Goal: Task Accomplishment & Management: Use online tool/utility

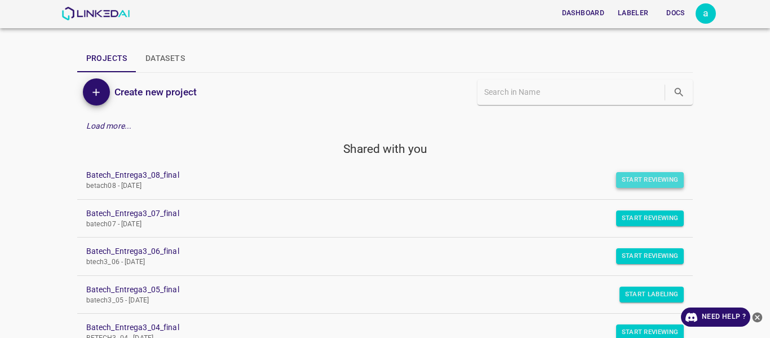
click at [643, 175] on button "Start Reviewing" at bounding box center [650, 180] width 68 height 16
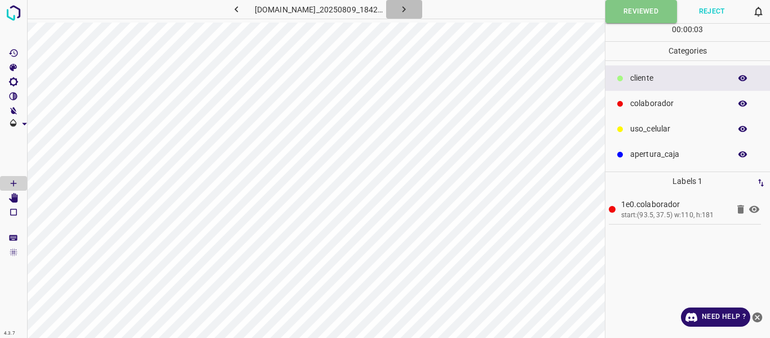
click at [406, 8] on icon "button" at bounding box center [404, 9] width 12 height 12
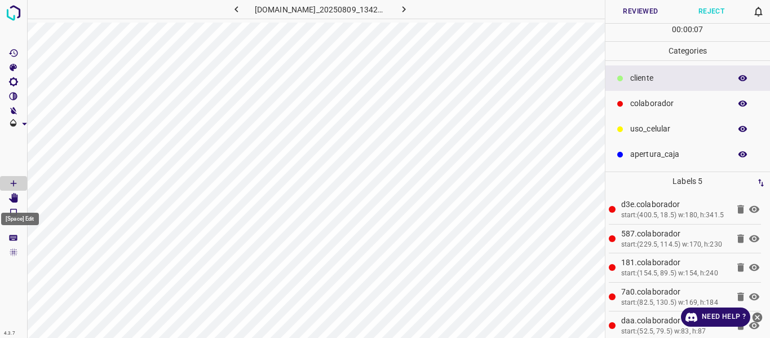
click at [16, 197] on icon "[Space] Edit" at bounding box center [13, 198] width 9 height 10
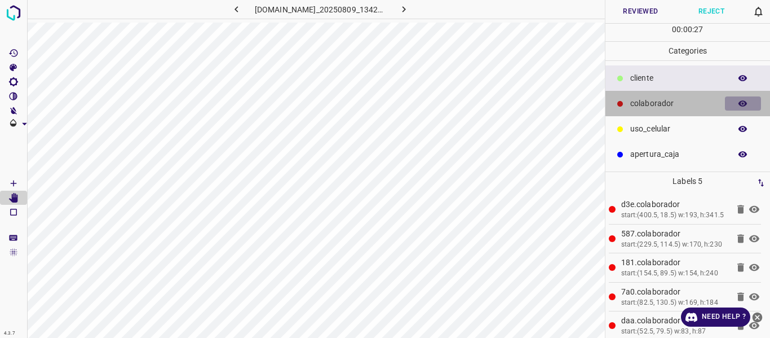
click at [744, 100] on icon "button" at bounding box center [743, 104] width 10 height 10
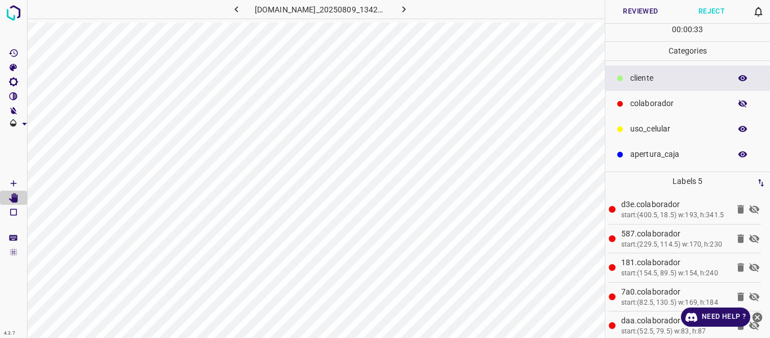
click at [745, 101] on icon "button" at bounding box center [743, 104] width 9 height 8
click at [633, 12] on button "Reviewed" at bounding box center [641, 11] width 71 height 23
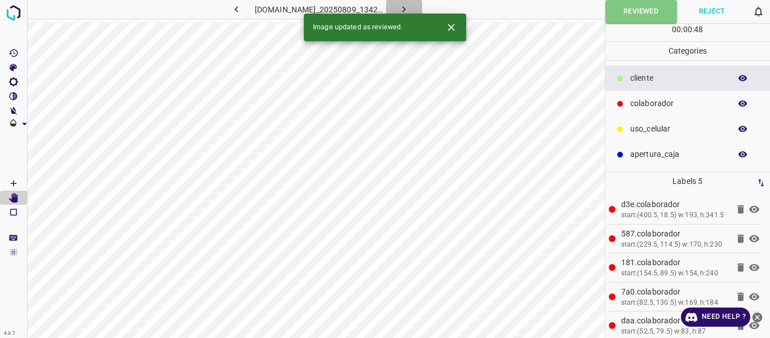
click at [410, 8] on icon "button" at bounding box center [404, 9] width 12 height 12
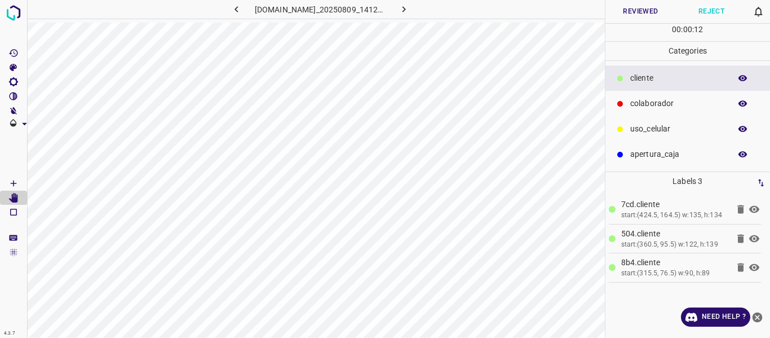
click at [746, 77] on icon "button" at bounding box center [743, 78] width 9 height 6
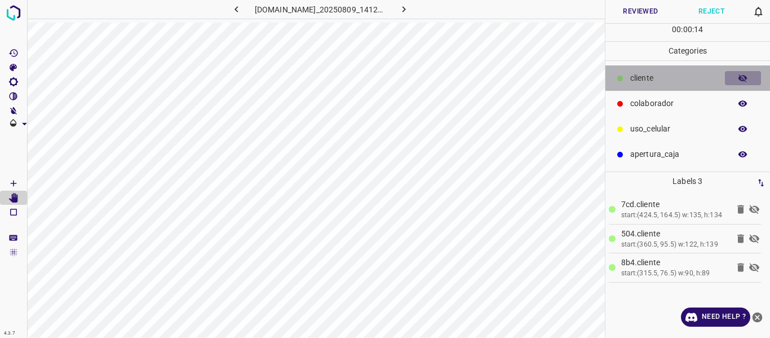
click at [746, 77] on icon "button" at bounding box center [743, 78] width 9 height 8
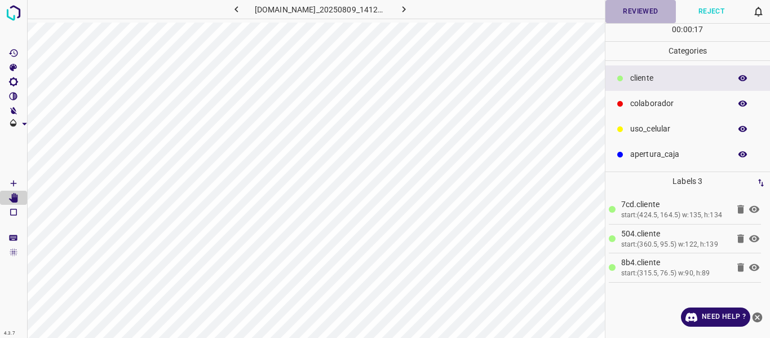
click at [621, 12] on button "Reviewed" at bounding box center [641, 11] width 71 height 23
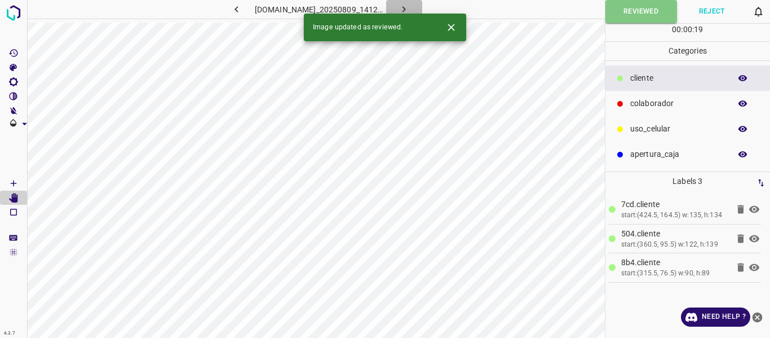
click at [410, 7] on icon "button" at bounding box center [404, 9] width 12 height 12
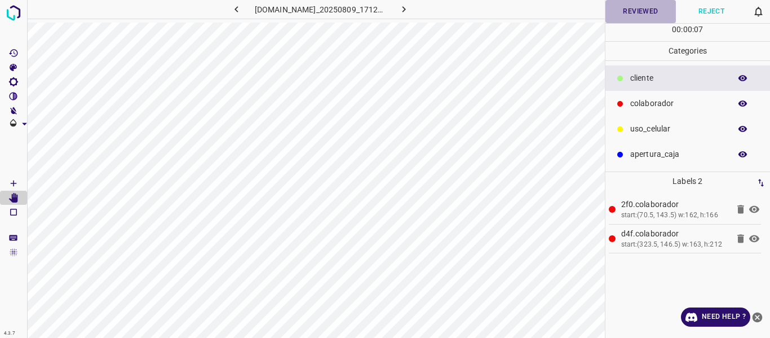
click at [641, 14] on button "Reviewed" at bounding box center [641, 11] width 71 height 23
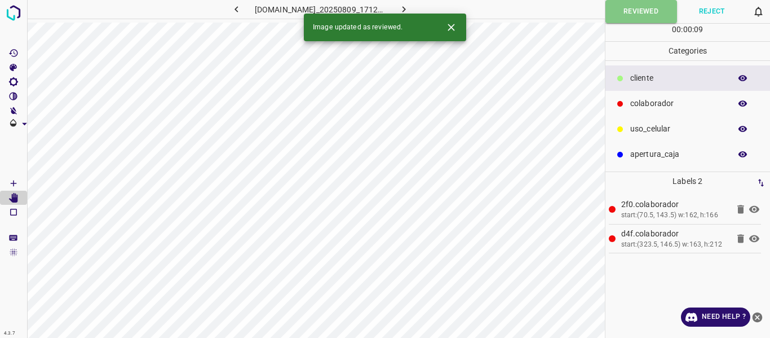
click at [410, 6] on icon "button" at bounding box center [404, 9] width 12 height 12
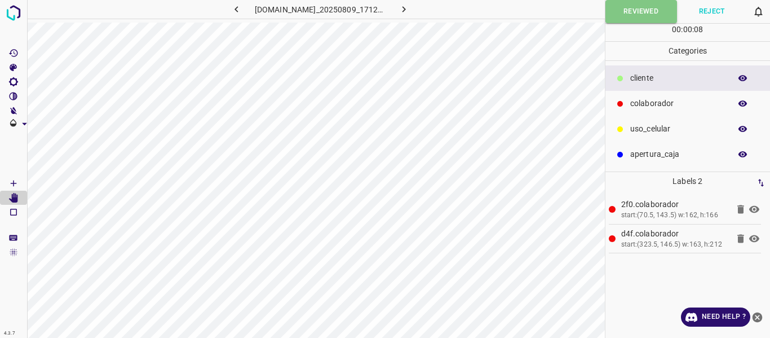
click at [406, 7] on icon "button" at bounding box center [404, 9] width 12 height 12
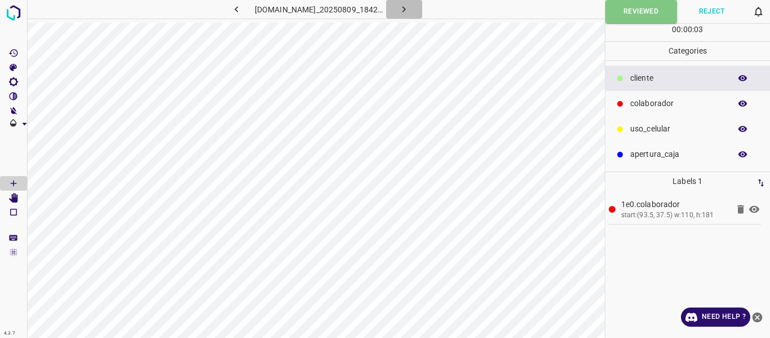
click at [410, 7] on icon "button" at bounding box center [404, 9] width 12 height 12
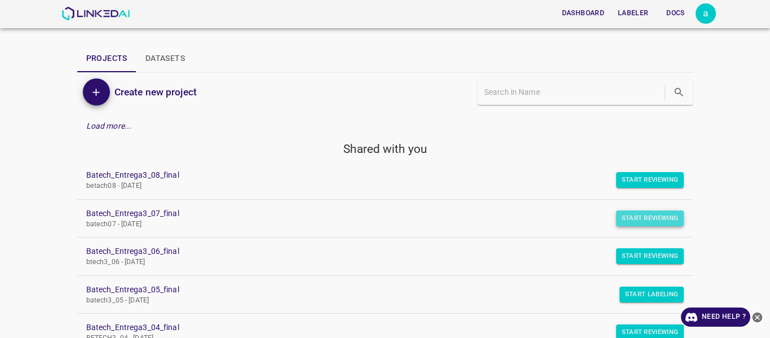
click at [633, 210] on button "Start Reviewing" at bounding box center [650, 218] width 68 height 16
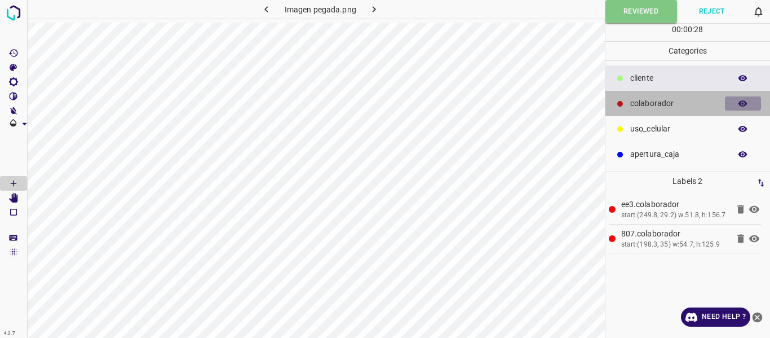
click at [743, 100] on icon "button" at bounding box center [743, 104] width 10 height 10
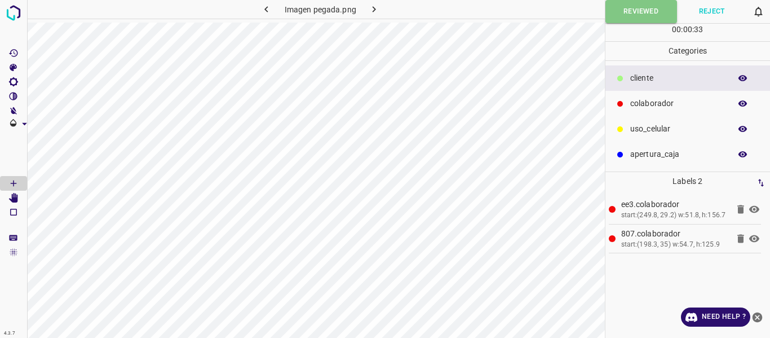
click at [377, 5] on icon "button" at bounding box center [374, 9] width 12 height 12
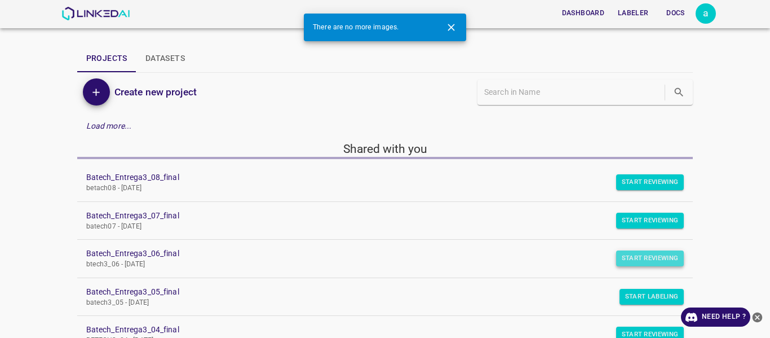
click at [628, 254] on button "Start Reviewing" at bounding box center [650, 258] width 68 height 16
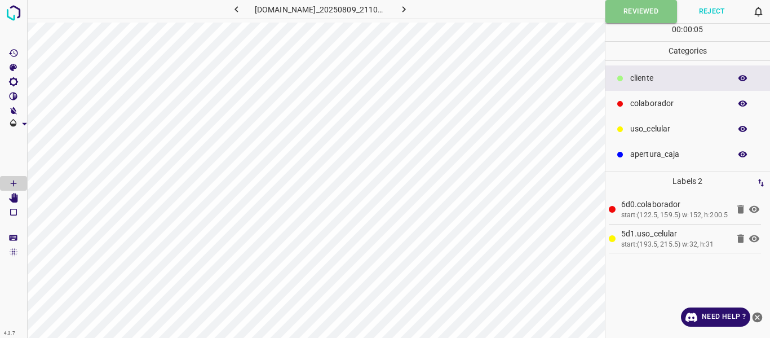
click at [405, 7] on icon "button" at bounding box center [404, 9] width 12 height 12
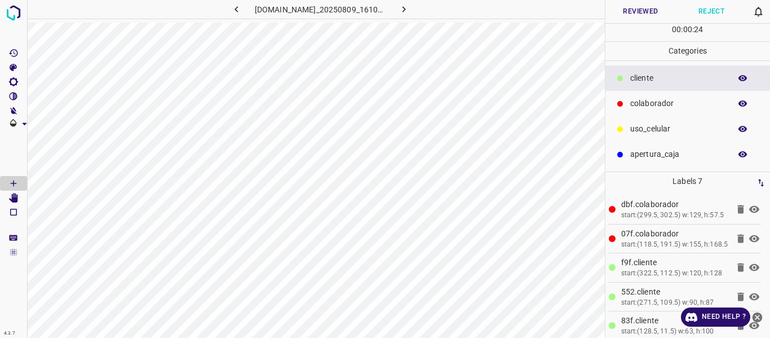
click at [629, 10] on button "Reviewed" at bounding box center [641, 11] width 71 height 23
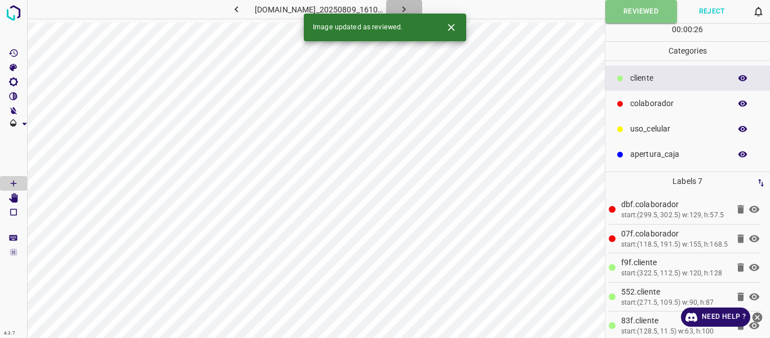
click at [407, 7] on icon "button" at bounding box center [404, 9] width 12 height 12
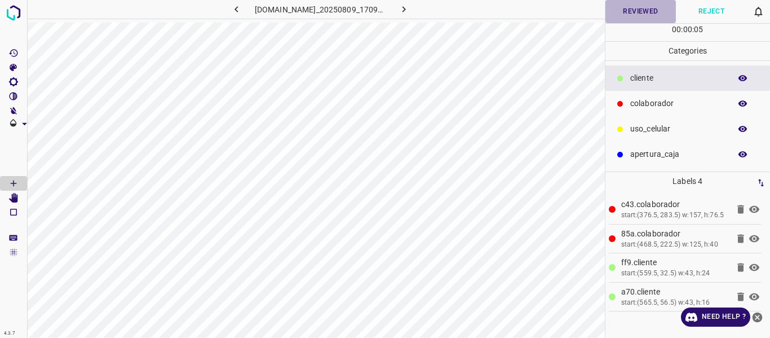
click at [626, 8] on button "Reviewed" at bounding box center [641, 11] width 71 height 23
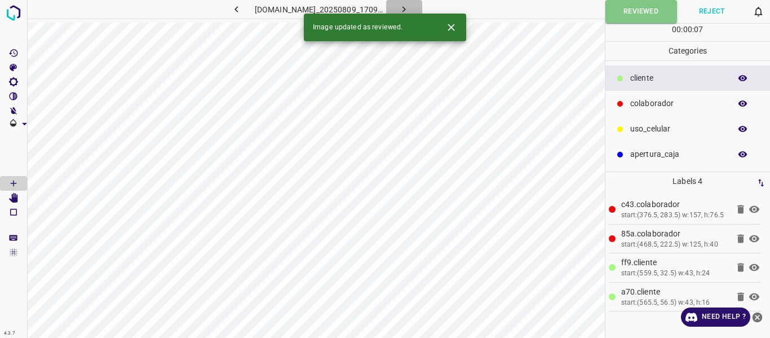
click at [410, 6] on icon "button" at bounding box center [404, 9] width 12 height 12
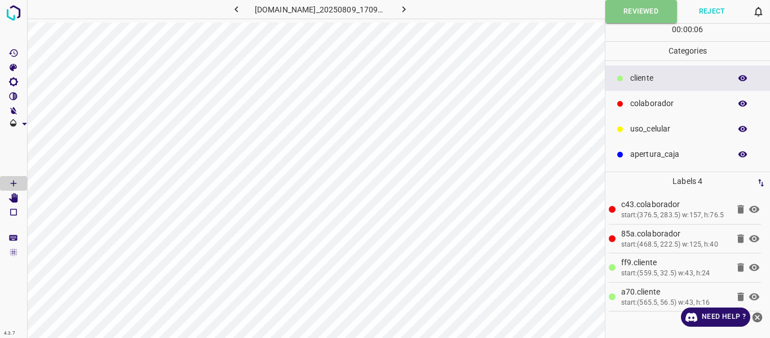
click at [408, 12] on icon "button" at bounding box center [404, 9] width 12 height 12
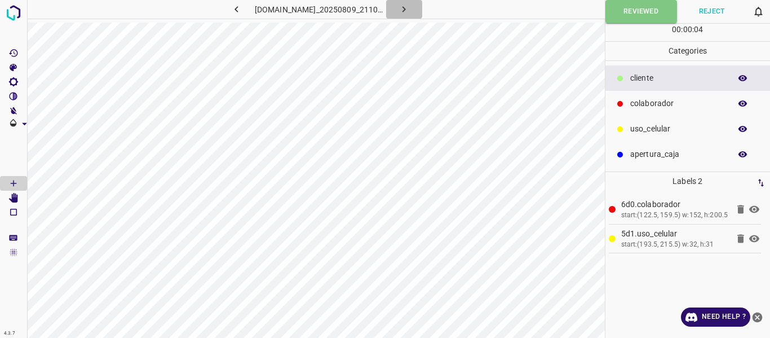
click at [410, 8] on icon "button" at bounding box center [404, 9] width 12 height 12
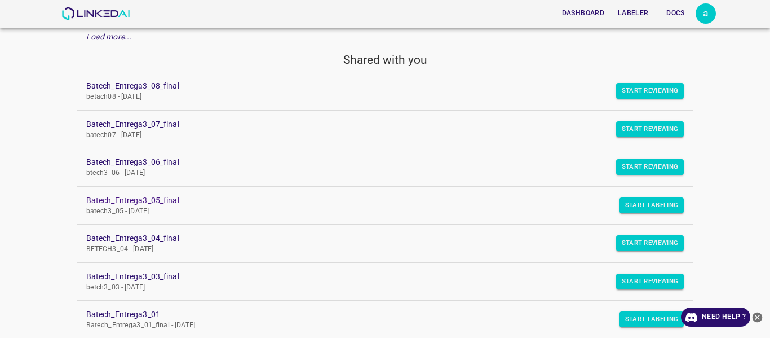
scroll to position [169, 0]
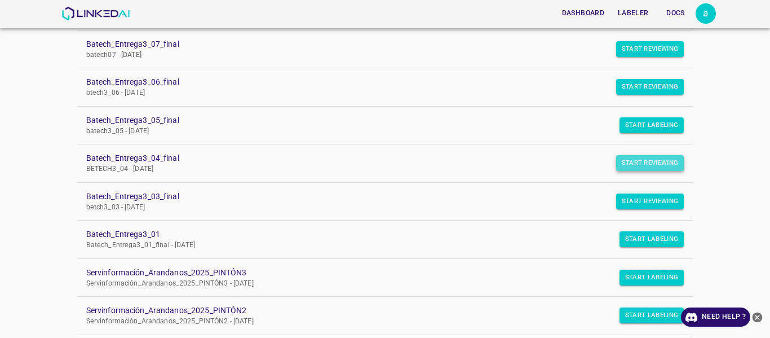
click at [625, 159] on button "Start Reviewing" at bounding box center [650, 163] width 68 height 16
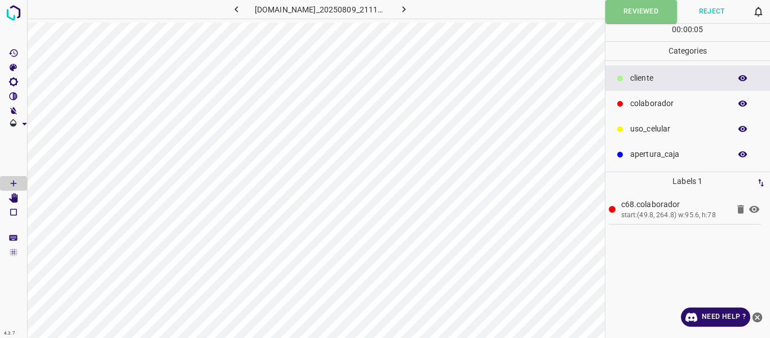
click at [406, 10] on icon "button" at bounding box center [404, 9] width 3 height 6
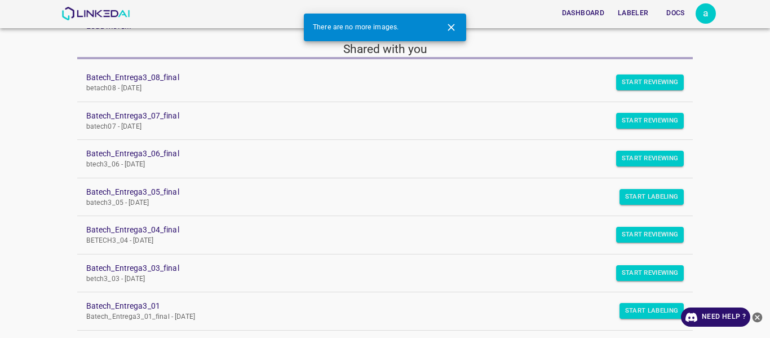
scroll to position [113, 0]
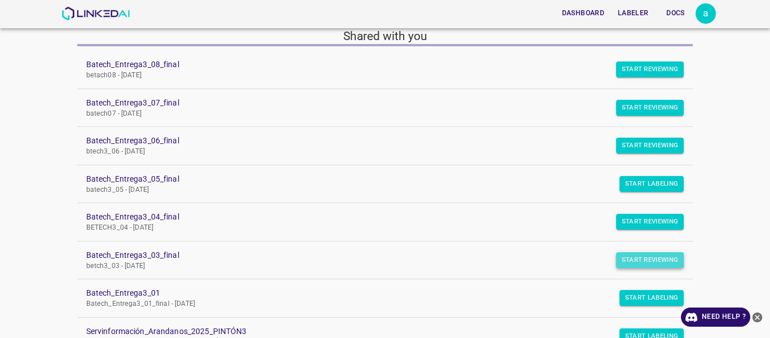
click at [641, 261] on button "Start Reviewing" at bounding box center [650, 260] width 68 height 16
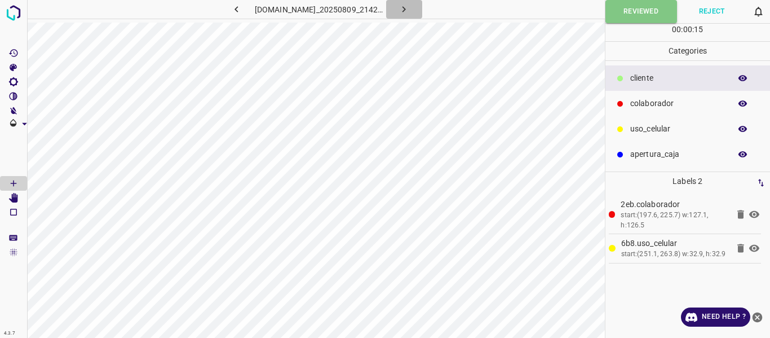
click at [406, 8] on icon "button" at bounding box center [404, 9] width 12 height 12
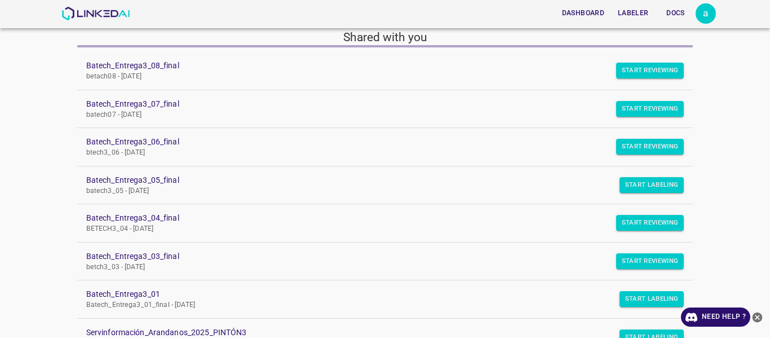
scroll to position [113, 0]
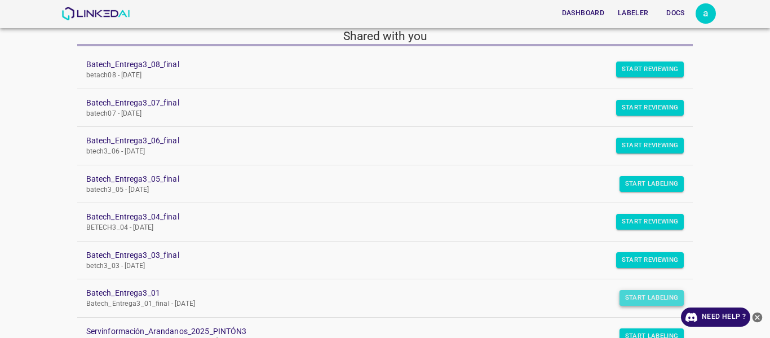
click at [655, 294] on button "Start Labeling" at bounding box center [652, 298] width 65 height 16
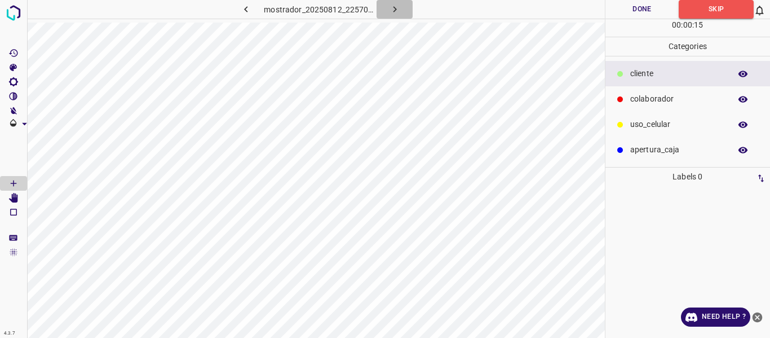
click at [395, 11] on icon "button" at bounding box center [394, 9] width 3 height 6
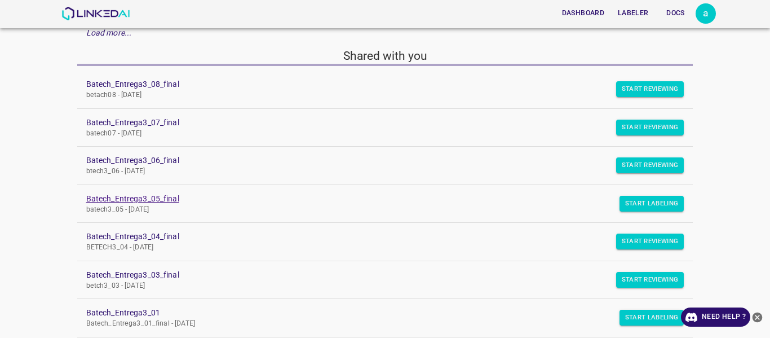
scroll to position [113, 0]
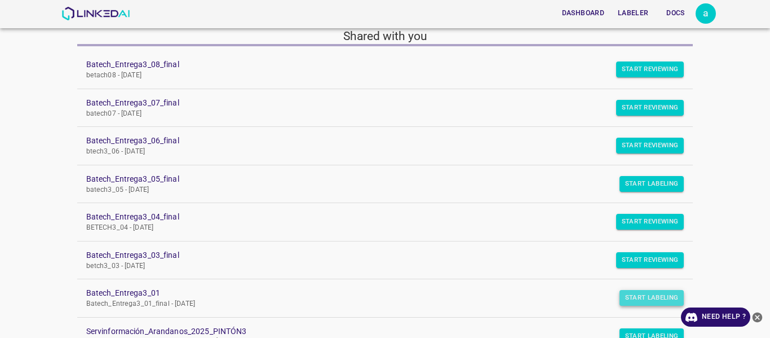
click at [634, 300] on button "Start Labeling" at bounding box center [652, 298] width 65 height 16
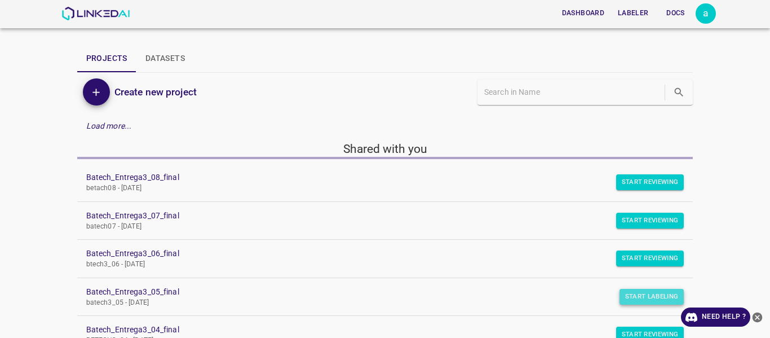
click at [631, 293] on button "Start Labeling" at bounding box center [652, 297] width 65 height 16
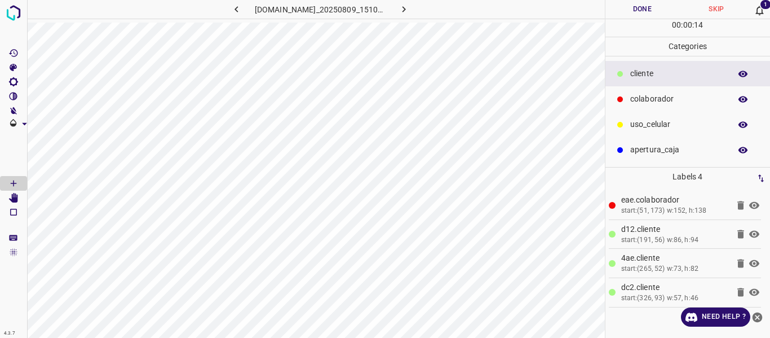
scroll to position [0, 2]
click at [16, 201] on icon "[Space] Edit" at bounding box center [13, 198] width 9 height 10
click at [739, 100] on icon "button" at bounding box center [741, 99] width 9 height 6
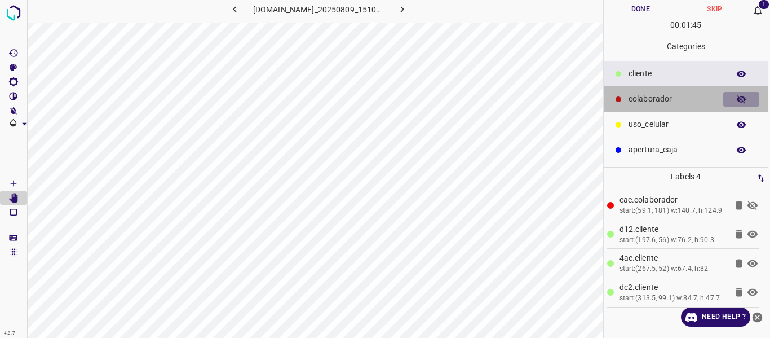
click at [739, 100] on icon "button" at bounding box center [741, 99] width 9 height 8
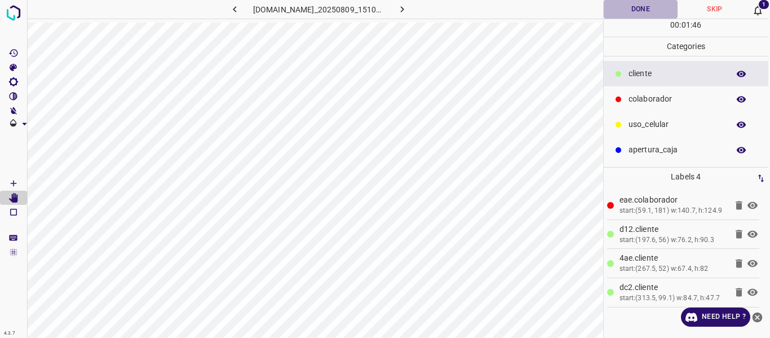
click at [643, 8] on button "Done" at bounding box center [641, 9] width 74 height 19
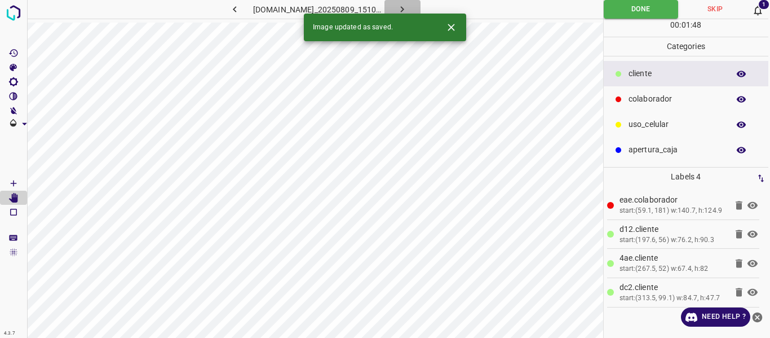
click at [408, 6] on icon "button" at bounding box center [402, 9] width 12 height 12
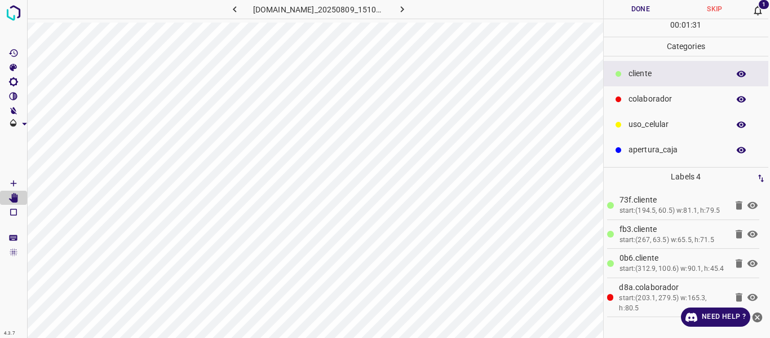
click at [625, 8] on button "Done" at bounding box center [641, 9] width 74 height 19
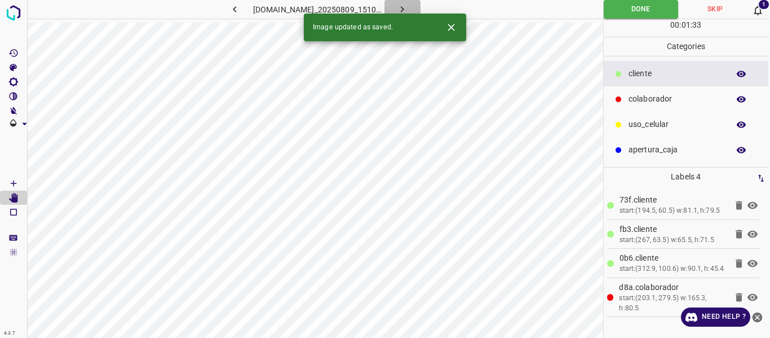
click at [420, 3] on button "button" at bounding box center [403, 9] width 36 height 19
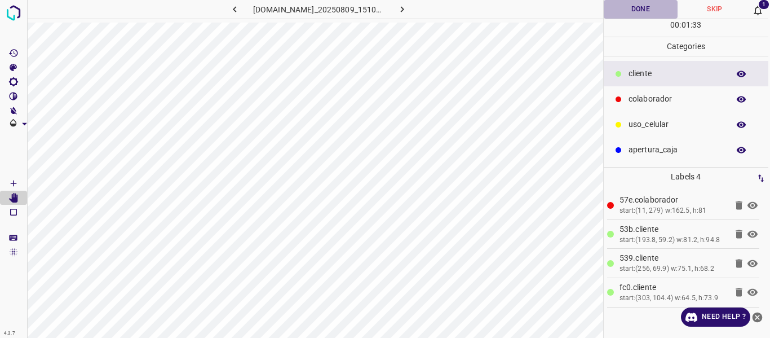
click at [631, 8] on button "Done" at bounding box center [641, 9] width 74 height 19
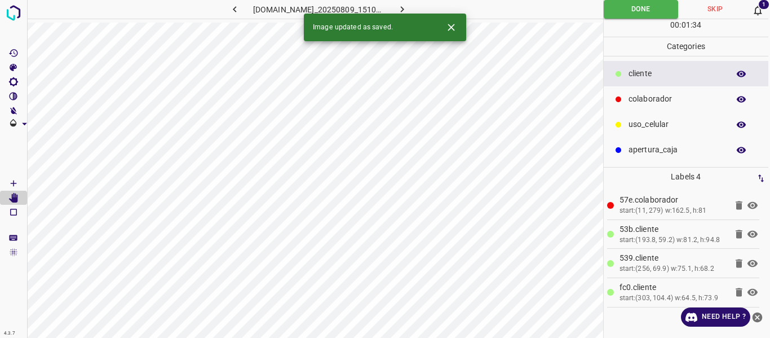
click at [408, 9] on icon "button" at bounding box center [402, 9] width 12 height 12
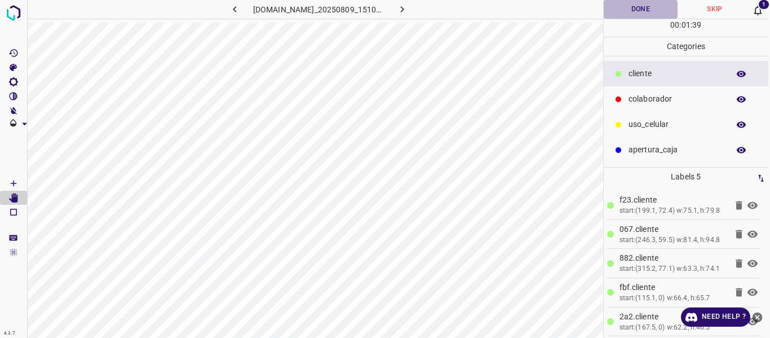
click at [627, 15] on button "Done" at bounding box center [641, 9] width 74 height 19
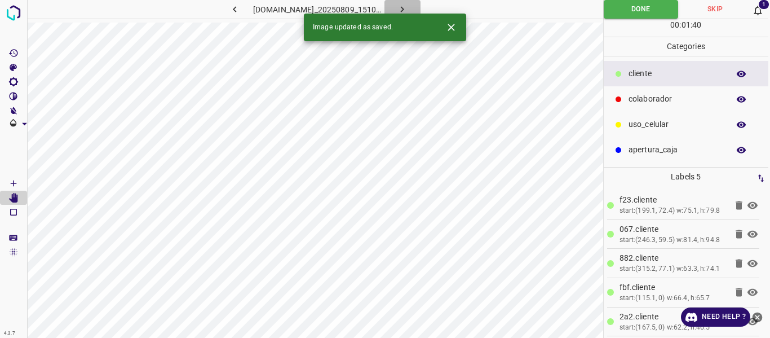
click at [408, 9] on icon "button" at bounding box center [402, 9] width 12 height 12
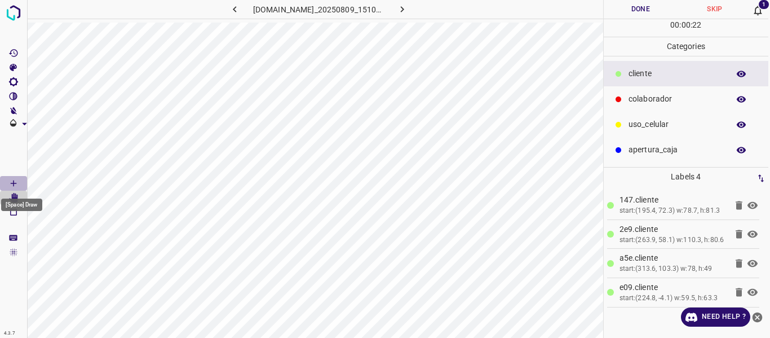
click at [16, 181] on icon "[Space] Draw" at bounding box center [13, 183] width 10 height 10
click at [16, 199] on icon "[Space] Edit" at bounding box center [13, 198] width 9 height 10
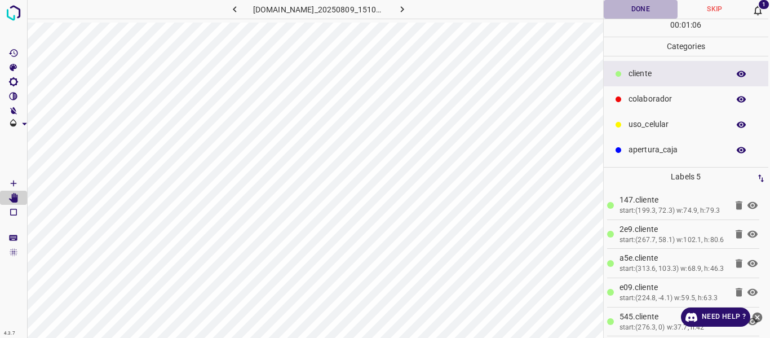
click at [642, 11] on button "Done" at bounding box center [641, 9] width 74 height 19
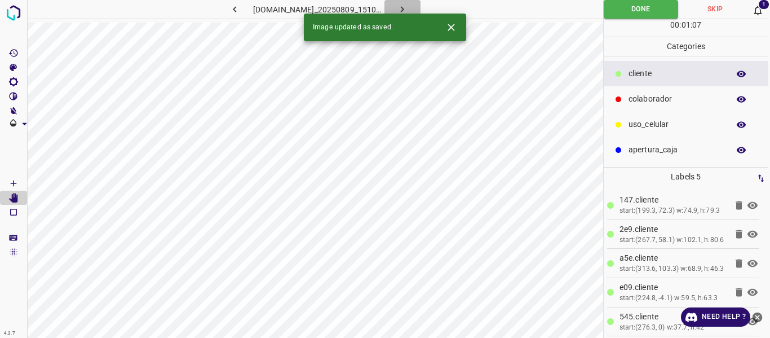
click at [408, 10] on icon "button" at bounding box center [402, 9] width 12 height 12
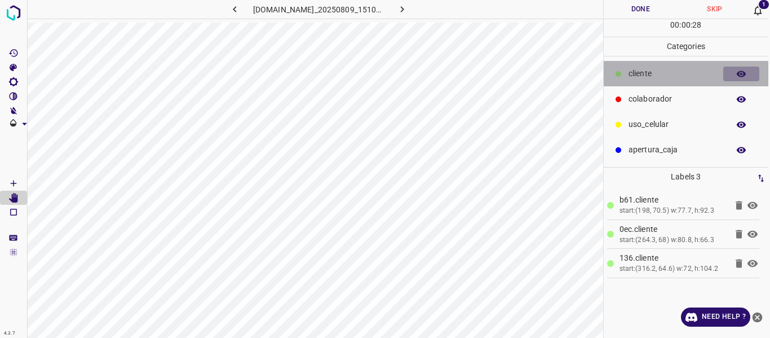
click at [745, 72] on icon "button" at bounding box center [741, 73] width 9 height 6
click at [745, 72] on icon "button" at bounding box center [741, 74] width 9 height 8
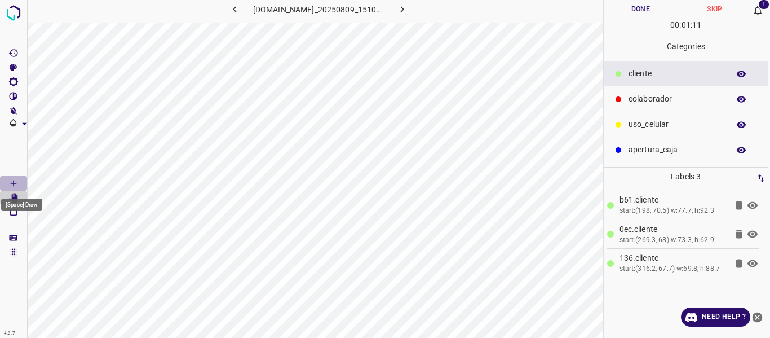
click at [11, 185] on icon "[Space] Draw" at bounding box center [13, 183] width 10 height 10
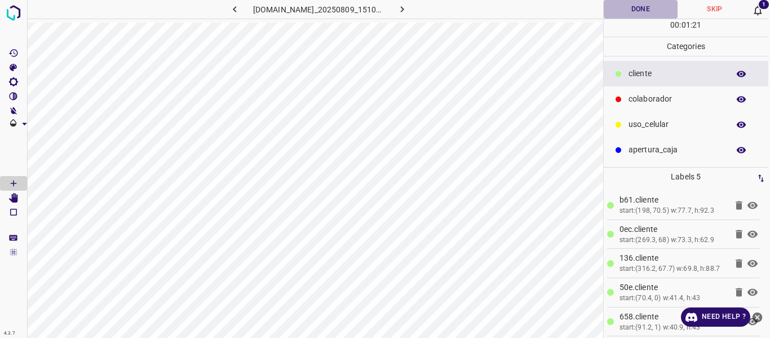
click at [640, 7] on button "Done" at bounding box center [641, 9] width 74 height 19
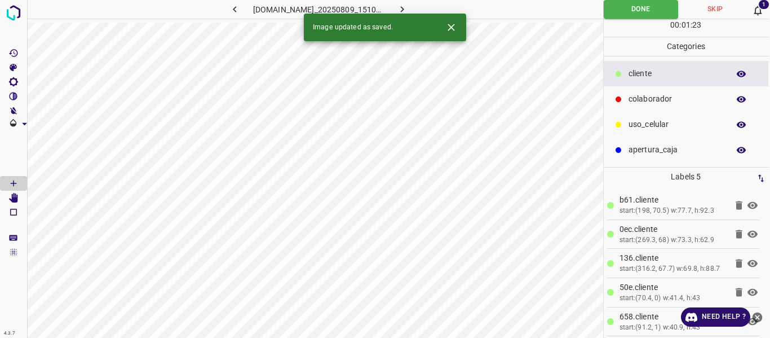
click at [408, 8] on icon "button" at bounding box center [402, 9] width 12 height 12
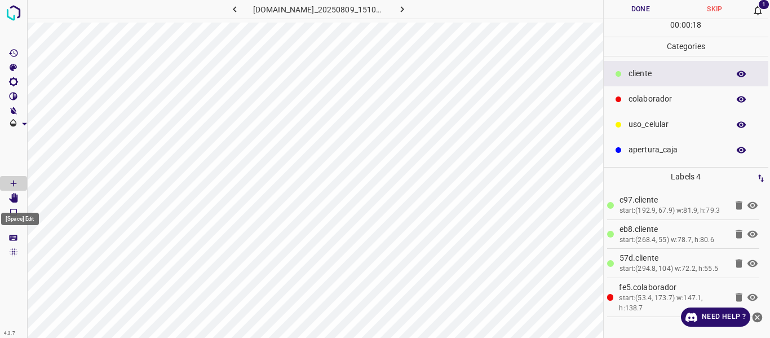
drag, startPoint x: 13, startPoint y: 198, endPoint x: 28, endPoint y: 205, distance: 16.1
click at [14, 198] on icon "[Space] Edit" at bounding box center [13, 198] width 9 height 10
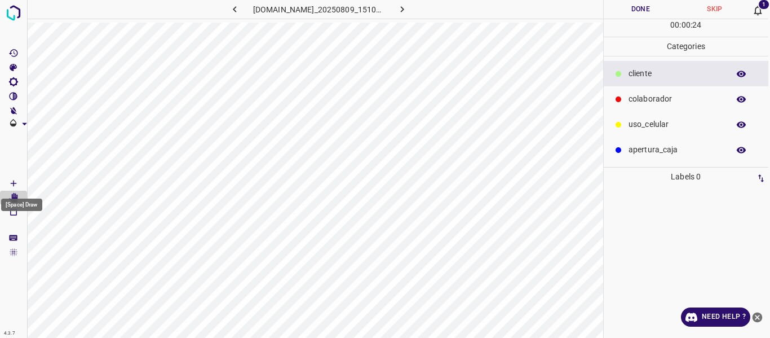
click at [15, 178] on icon "[Space] Draw" at bounding box center [13, 183] width 10 height 10
click at [204, 21] on div "810-bch-galerias-metepec.ddns.net_20250809_151049_000001530.jpg" at bounding box center [314, 11] width 578 height 23
click at [204, 22] on div "810-bch-galerias-metepec.ddns.net_20250809_151049_000001530.jpg" at bounding box center [314, 11] width 578 height 23
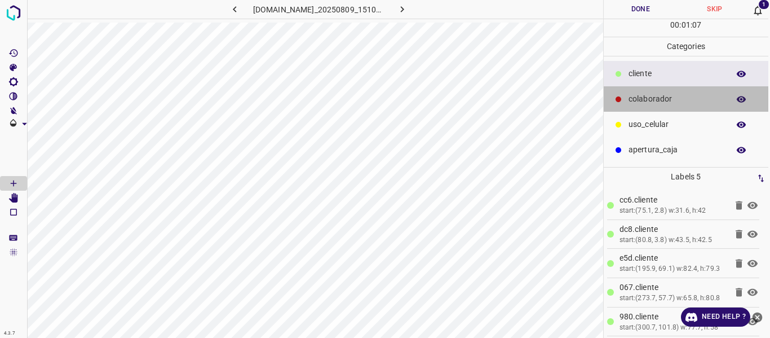
drag, startPoint x: 678, startPoint y: 98, endPoint x: 630, endPoint y: 107, distance: 49.4
click at [677, 98] on p "colaborador" at bounding box center [676, 99] width 95 height 12
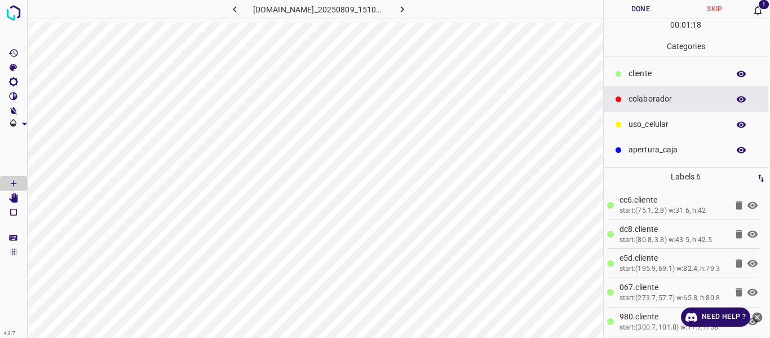
click at [626, 6] on button "Done" at bounding box center [641, 9] width 74 height 19
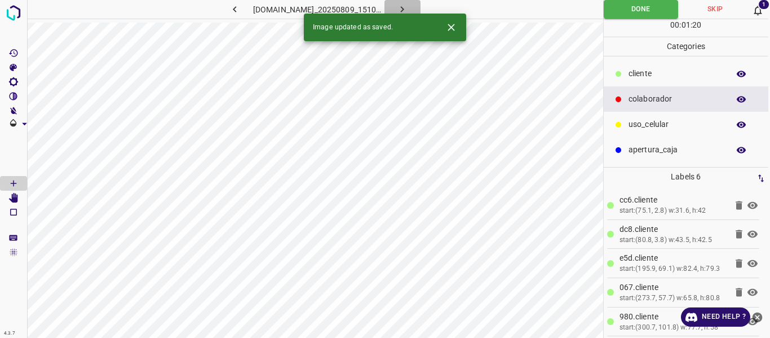
click at [408, 6] on icon "button" at bounding box center [402, 9] width 12 height 12
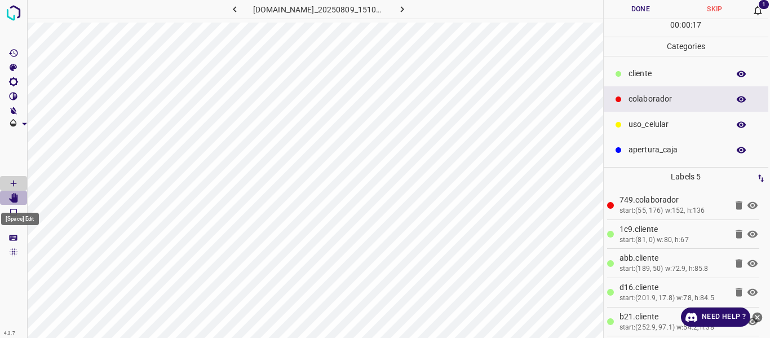
click at [11, 193] on icon "[Space] Edit" at bounding box center [13, 198] width 10 height 10
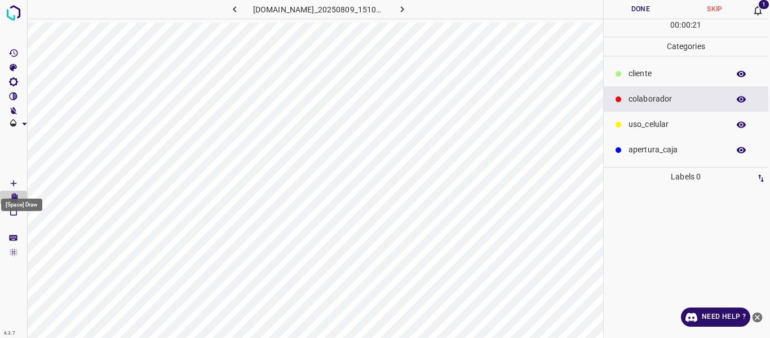
click at [15, 181] on icon "[Space] Draw" at bounding box center [13, 183] width 10 height 10
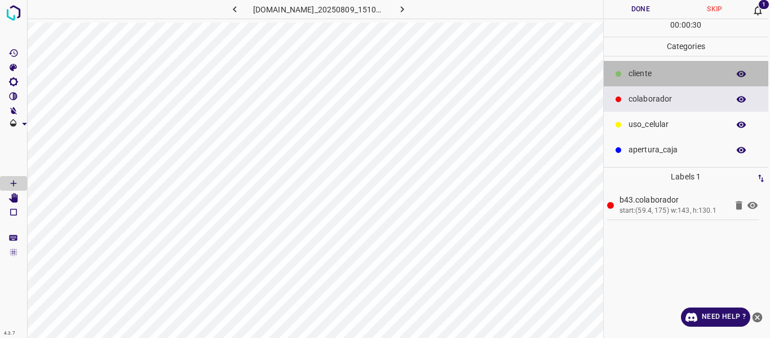
click at [640, 69] on p "​​cliente" at bounding box center [676, 74] width 95 height 12
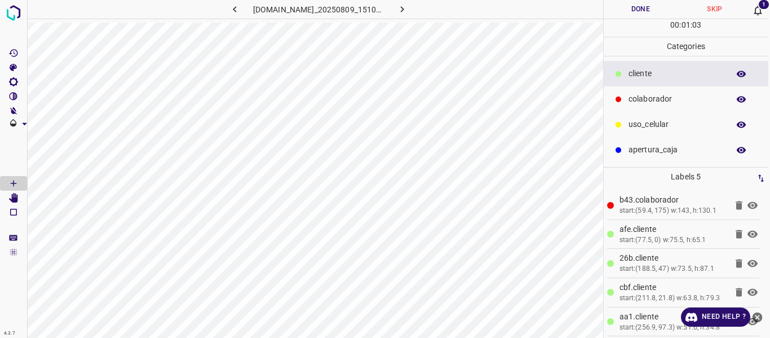
click at [633, 8] on button "Done" at bounding box center [641, 9] width 74 height 19
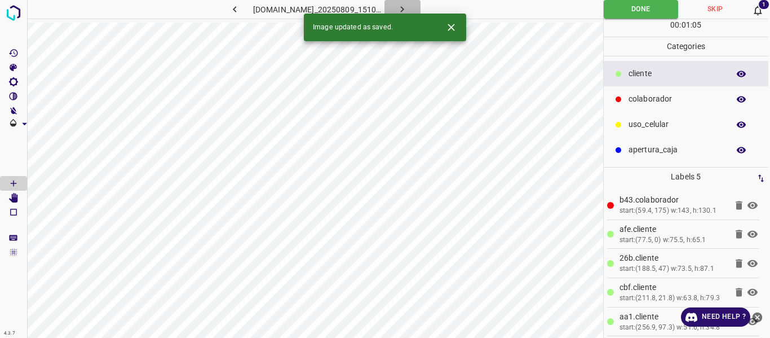
drag, startPoint x: 413, startPoint y: 8, endPoint x: 413, endPoint y: 20, distance: 11.9
click at [408, 7] on icon "button" at bounding box center [402, 9] width 12 height 12
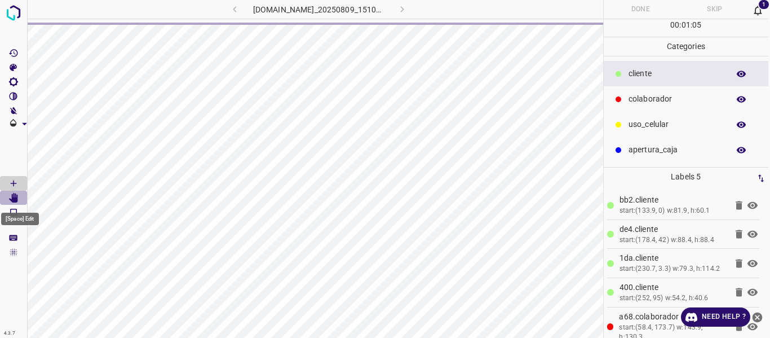
click at [15, 200] on icon "[Space] Edit" at bounding box center [13, 198] width 9 height 10
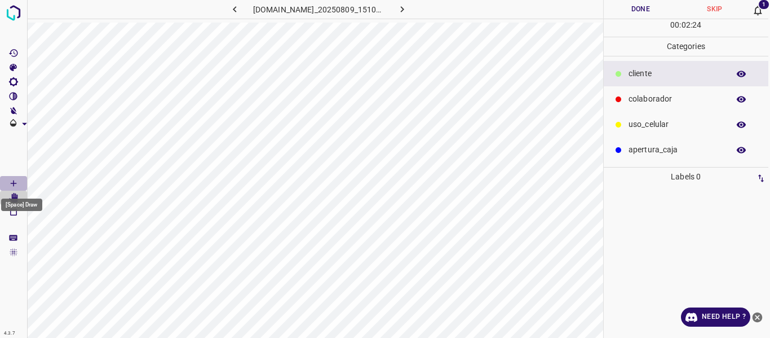
click at [9, 181] on icon "[Space] Draw" at bounding box center [13, 183] width 10 height 10
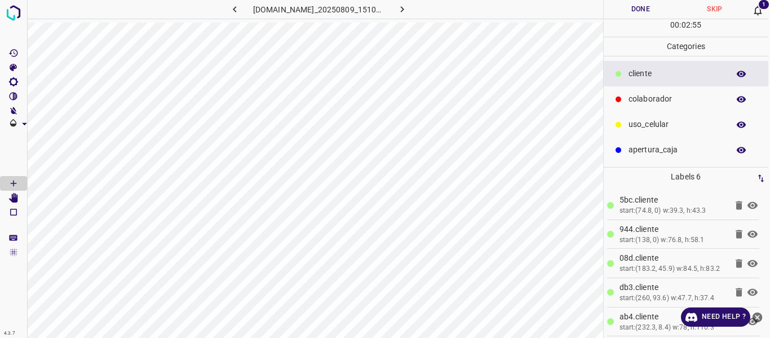
click at [643, 101] on p "colaborador" at bounding box center [676, 99] width 95 height 12
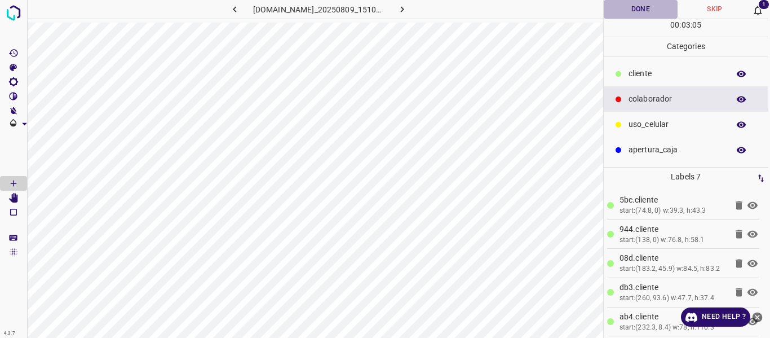
click at [650, 8] on button "Done" at bounding box center [641, 9] width 74 height 19
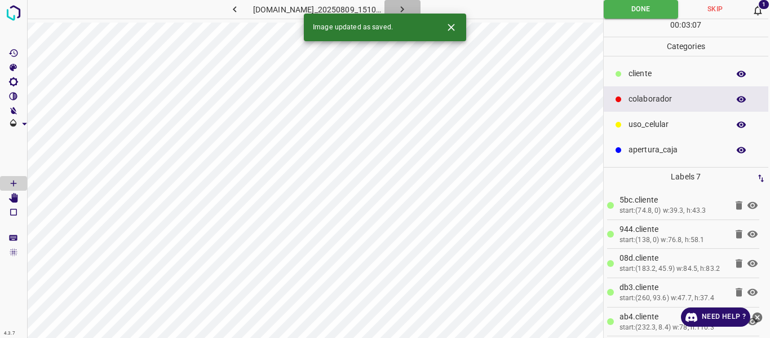
click at [404, 9] on icon "button" at bounding box center [402, 9] width 3 height 6
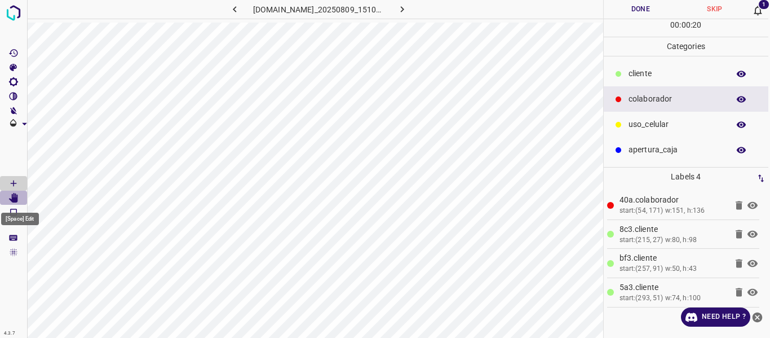
click at [15, 198] on icon "[Space] Edit" at bounding box center [13, 198] width 9 height 10
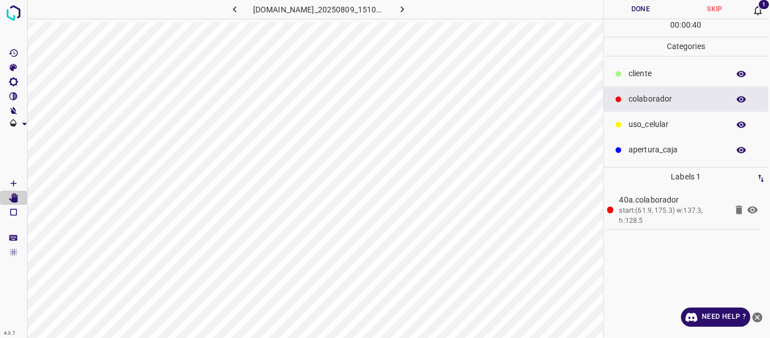
click at [638, 72] on p "​​cliente" at bounding box center [676, 74] width 95 height 12
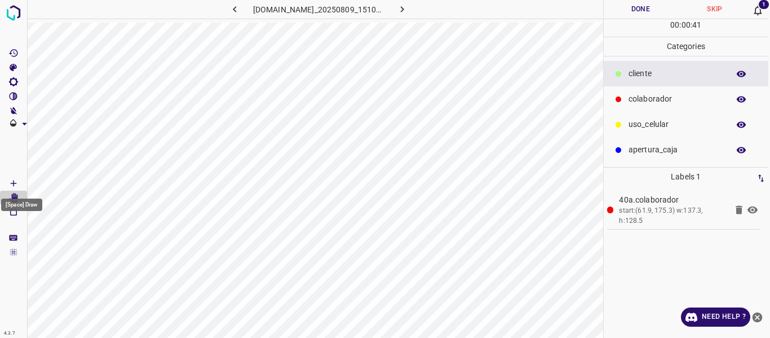
click at [14, 179] on icon "[Space] Draw" at bounding box center [13, 183] width 10 height 10
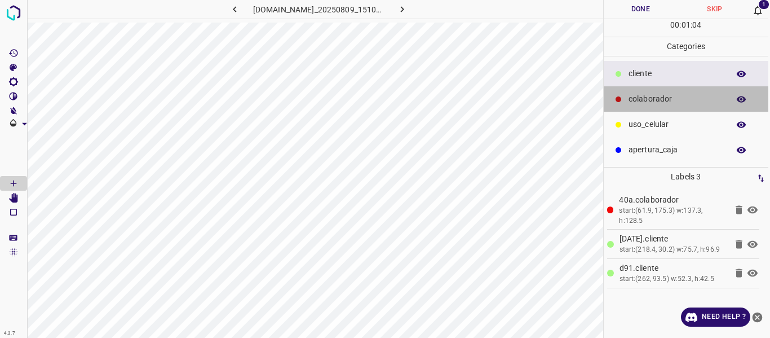
click at [653, 98] on p "colaborador" at bounding box center [676, 99] width 95 height 12
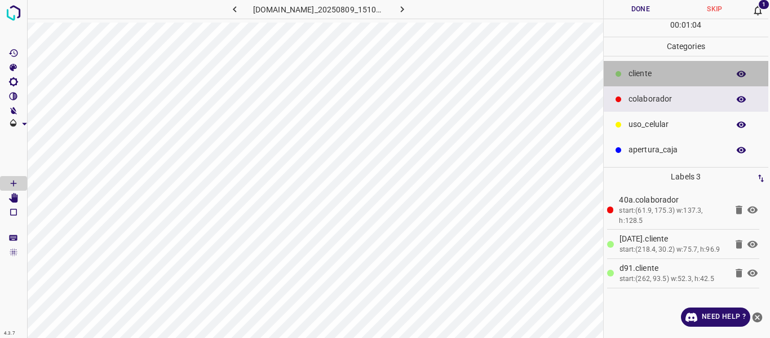
click at [645, 70] on p "​​cliente" at bounding box center [676, 74] width 95 height 12
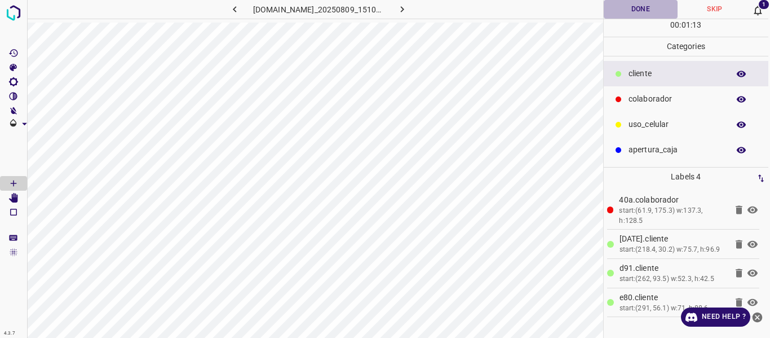
click at [625, 6] on button "Done" at bounding box center [641, 9] width 74 height 19
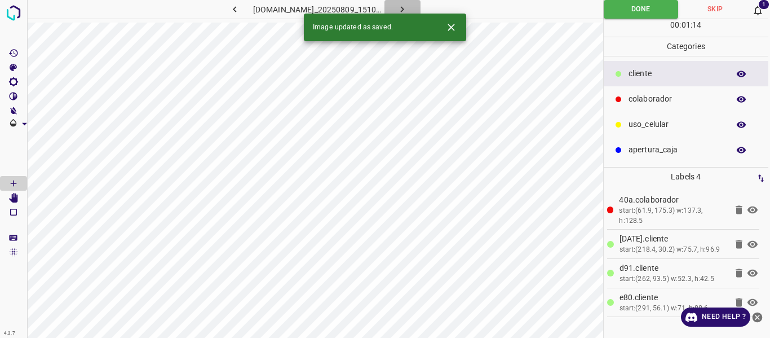
click at [408, 7] on icon "button" at bounding box center [402, 9] width 12 height 12
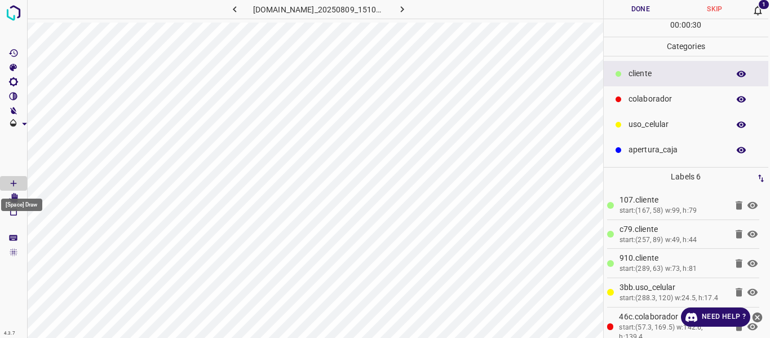
click at [11, 194] on div "[Space] Draw" at bounding box center [21, 201] width 43 height 21
click at [13, 195] on icon "[Space] Edit" at bounding box center [13, 198] width 9 height 10
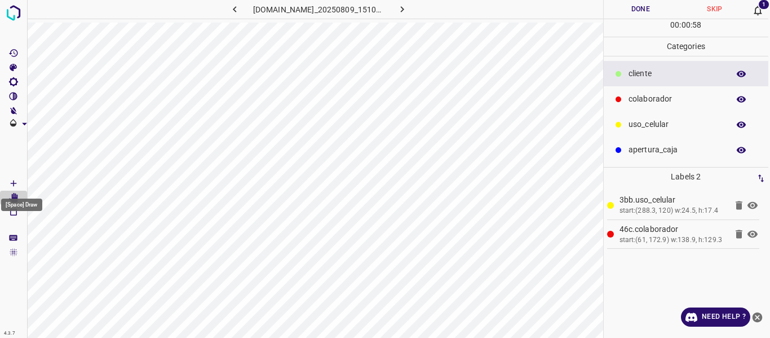
click at [14, 183] on icon "[Space] Draw" at bounding box center [14, 183] width 6 height 6
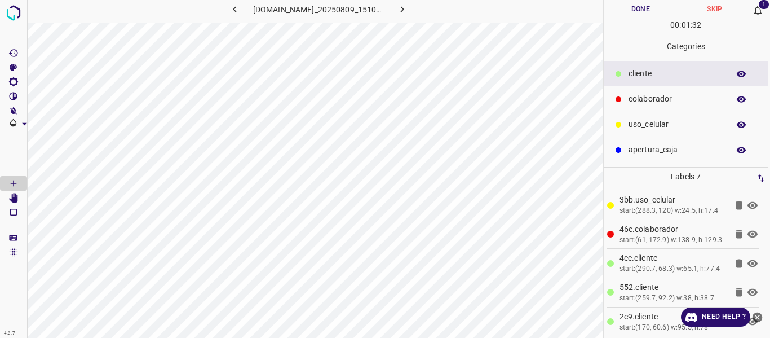
click at [632, 10] on button "Done" at bounding box center [641, 9] width 74 height 19
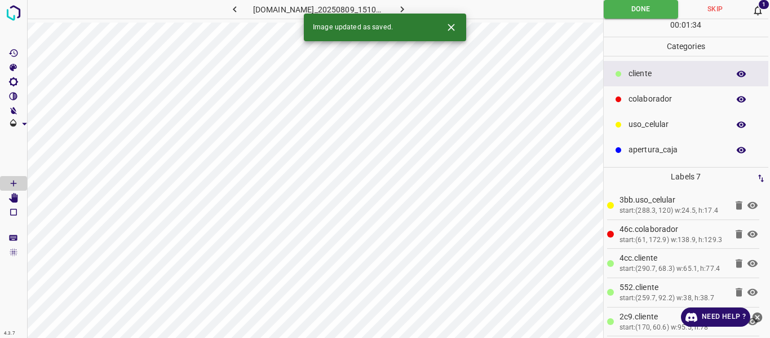
click at [408, 6] on icon "button" at bounding box center [402, 9] width 12 height 12
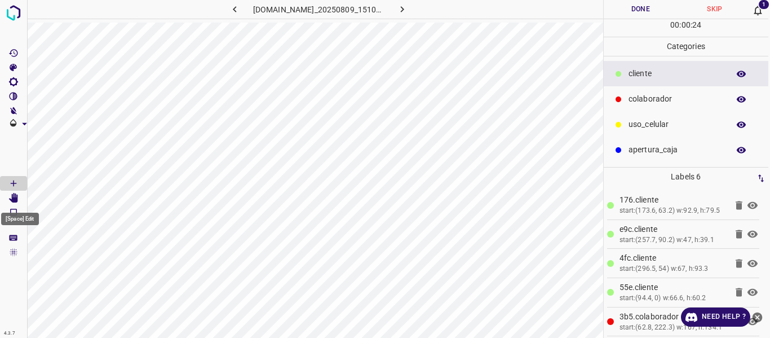
click at [13, 198] on icon "[Space] Edit" at bounding box center [13, 198] width 9 height 10
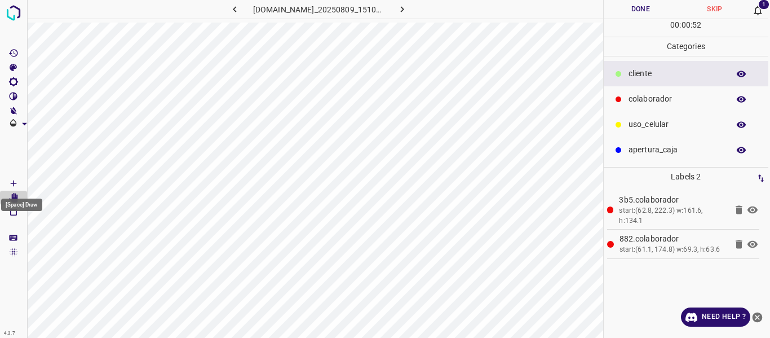
click at [14, 182] on icon "[Space] Draw" at bounding box center [13, 183] width 10 height 10
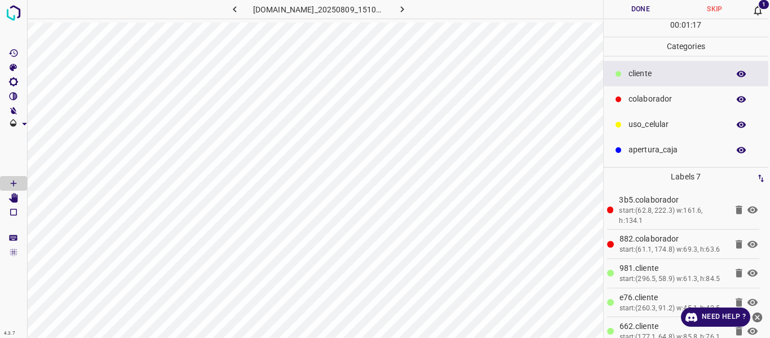
click at [620, 12] on button "Done" at bounding box center [641, 9] width 74 height 19
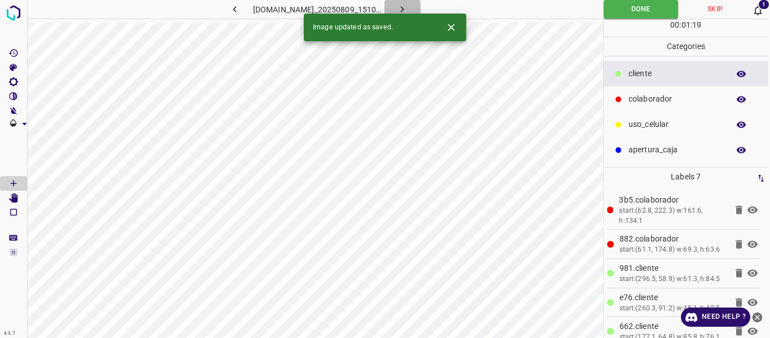
click at [408, 6] on icon "button" at bounding box center [402, 9] width 12 height 12
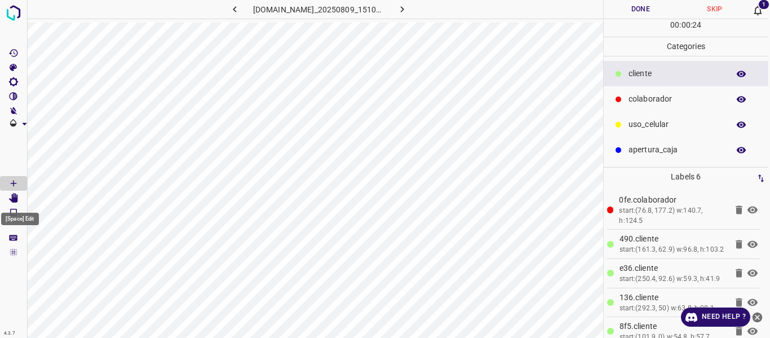
click at [17, 193] on icon "[Space] Edit" at bounding box center [13, 198] width 10 height 10
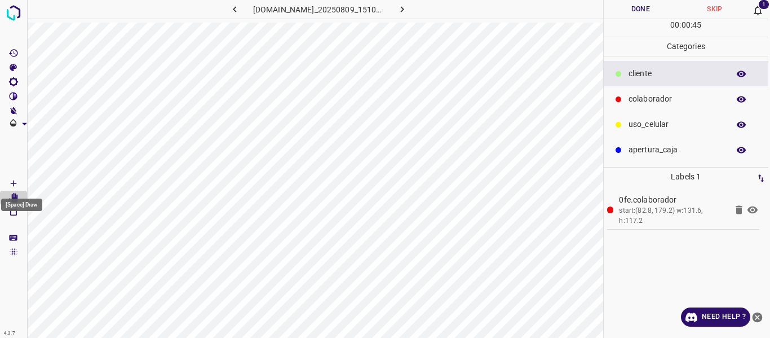
click at [14, 177] on Draw"] "[Space] Draw" at bounding box center [13, 183] width 27 height 15
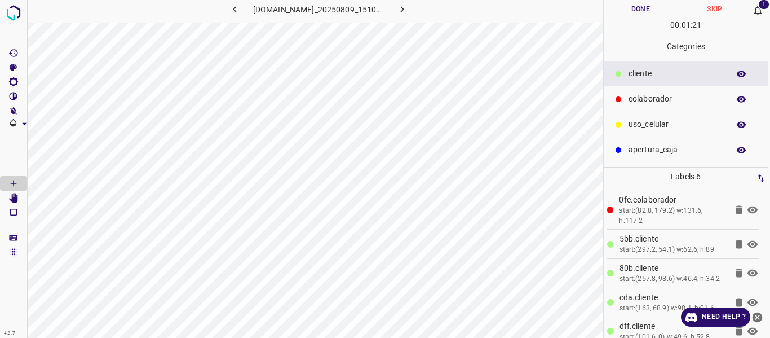
click at [646, 6] on button "Done" at bounding box center [641, 9] width 74 height 19
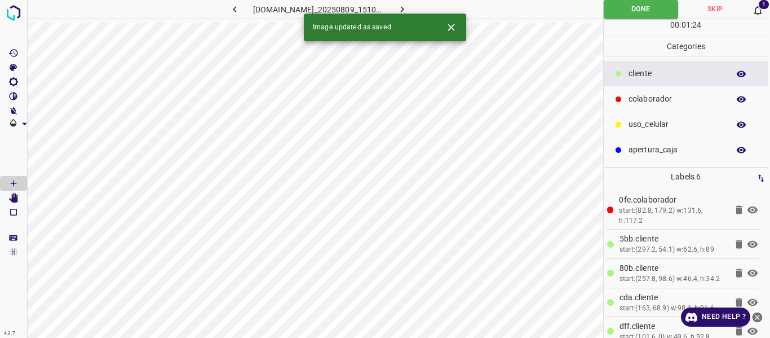
click at [408, 6] on icon "button" at bounding box center [402, 9] width 12 height 12
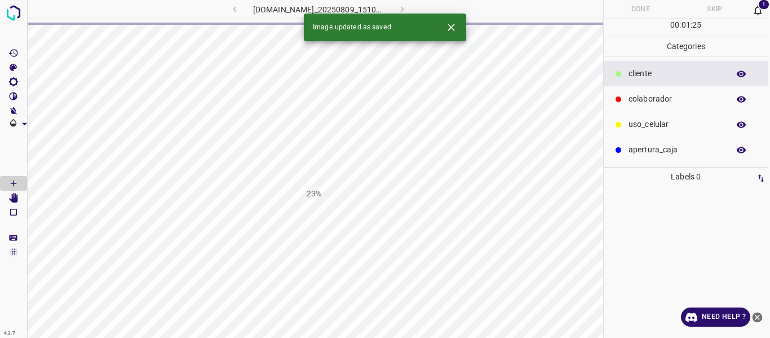
click at [761, 14] on icon at bounding box center [758, 11] width 8 height 10
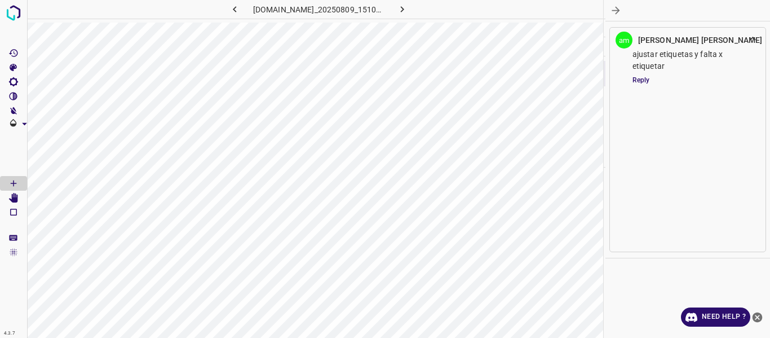
click at [612, 11] on icon "button" at bounding box center [616, 11] width 8 height 8
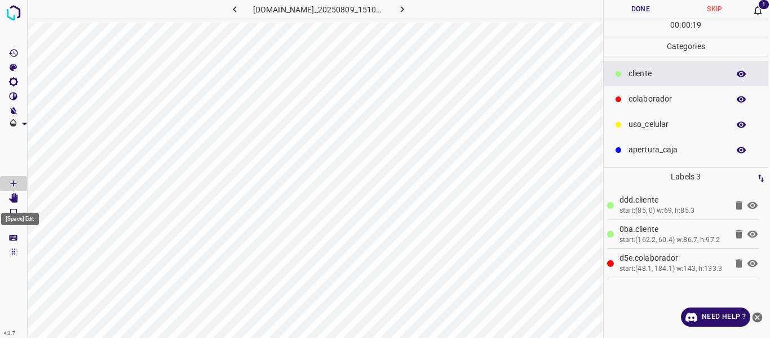
click at [15, 201] on icon "[Space] Edit" at bounding box center [13, 198] width 9 height 10
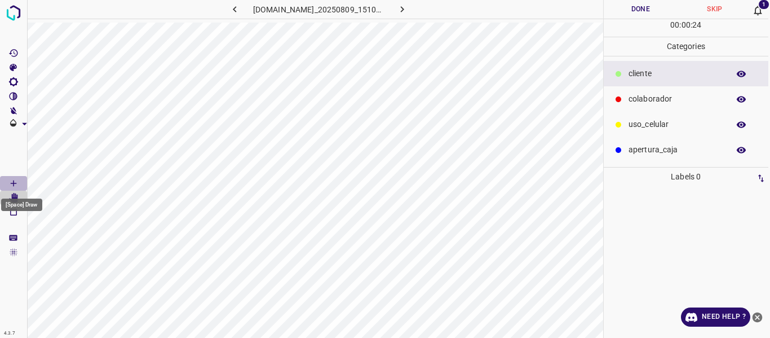
click at [12, 178] on Draw"] "[Space] Draw" at bounding box center [13, 183] width 27 height 15
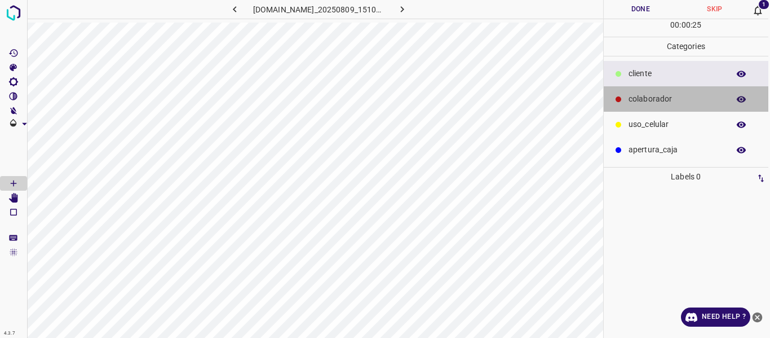
click at [647, 110] on div "colaborador" at bounding box center [686, 98] width 165 height 25
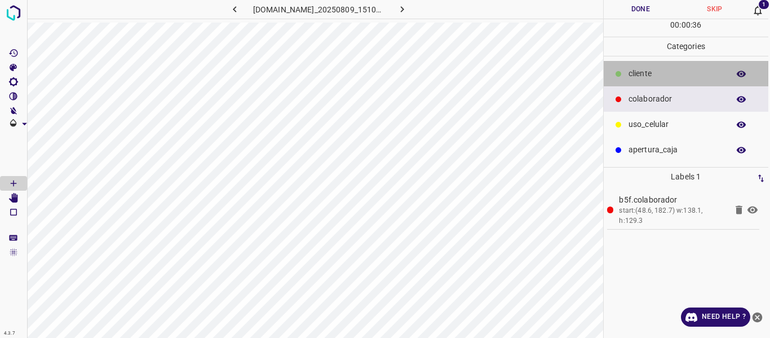
click at [649, 81] on div "​​cliente" at bounding box center [686, 73] width 165 height 25
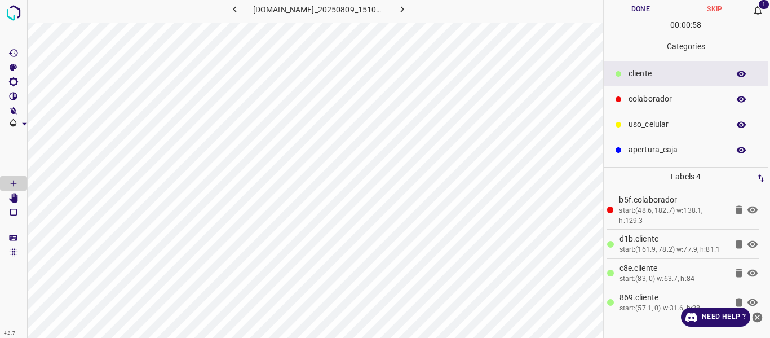
click at [641, 6] on button "Done" at bounding box center [641, 9] width 74 height 19
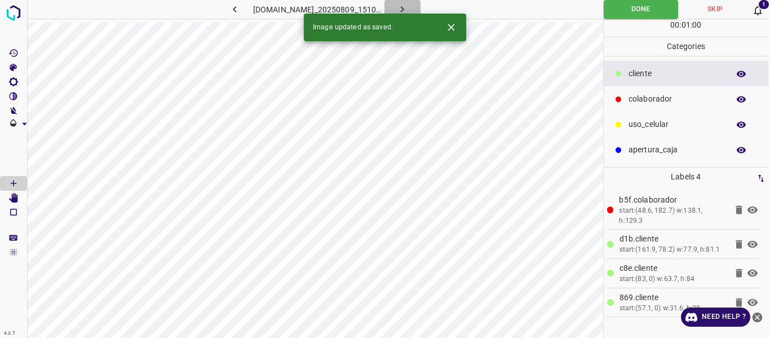
click at [408, 6] on icon "button" at bounding box center [402, 9] width 12 height 12
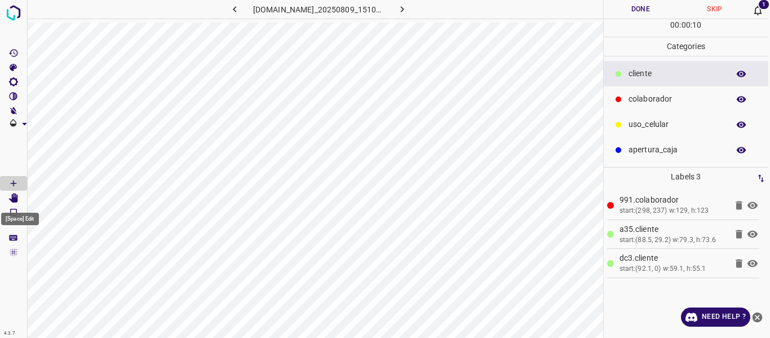
click at [15, 197] on icon "[Space] Edit" at bounding box center [13, 198] width 9 height 10
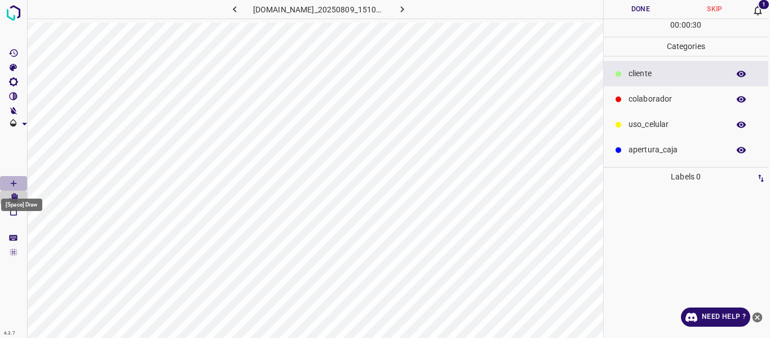
click at [13, 182] on icon "[Space] Draw" at bounding box center [13, 183] width 10 height 10
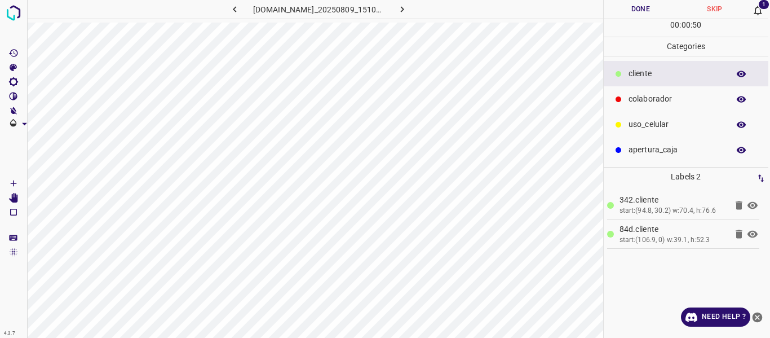
scroll to position [0, 0]
click at [652, 99] on p "colaborador" at bounding box center [677, 99] width 95 height 12
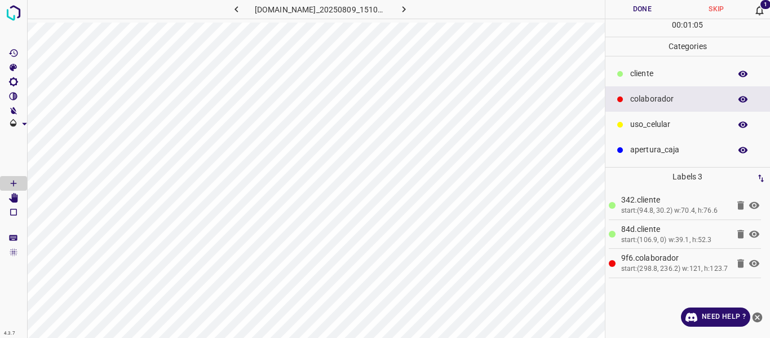
click at [633, 15] on button "Done" at bounding box center [643, 9] width 74 height 19
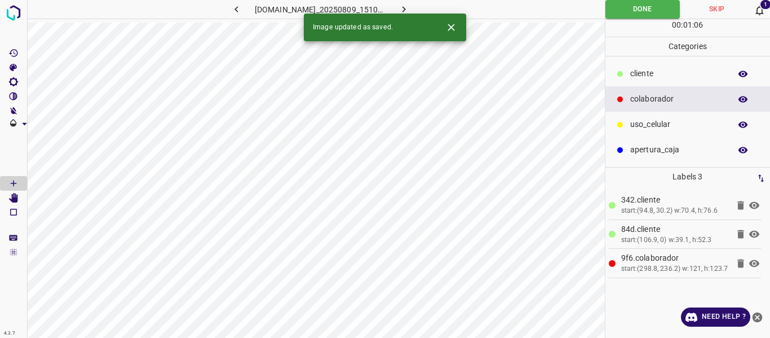
click at [410, 8] on icon "button" at bounding box center [404, 9] width 12 height 12
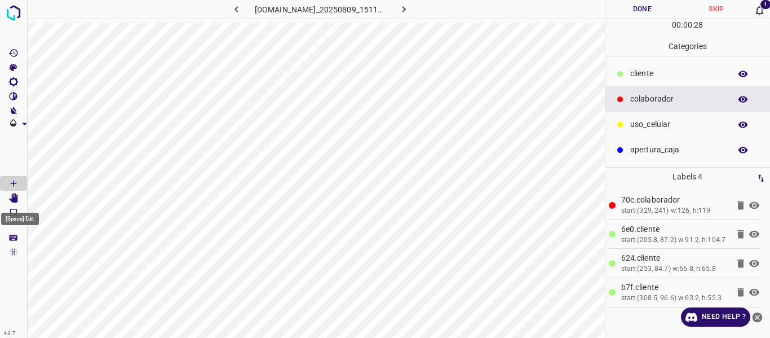
click at [18, 196] on icon "[Space] Edit" at bounding box center [13, 198] width 9 height 10
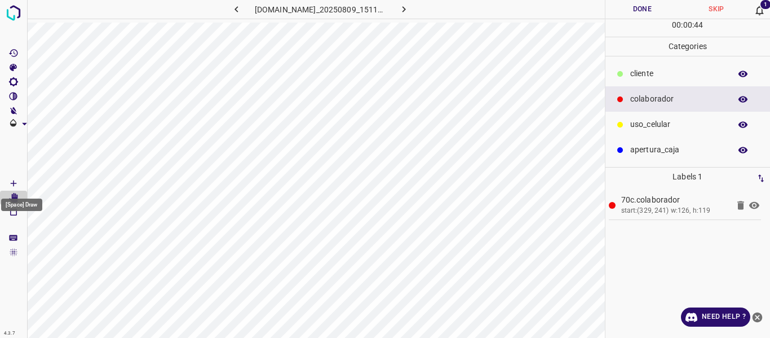
click at [16, 179] on icon "[Space] Draw" at bounding box center [13, 183] width 10 height 10
click at [640, 71] on p "​​cliente" at bounding box center [677, 74] width 95 height 12
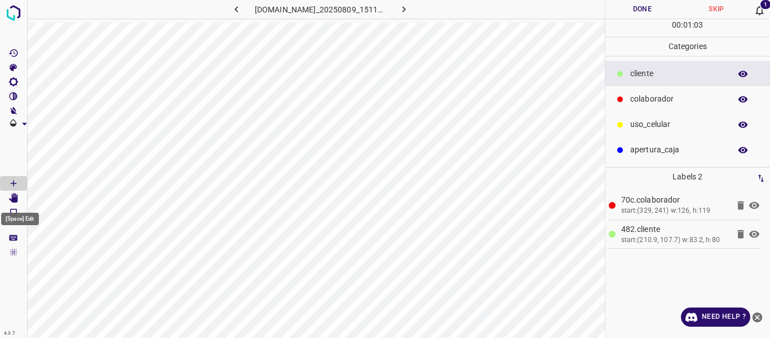
click at [14, 198] on icon "[Space] Edit" at bounding box center [13, 198] width 9 height 10
click at [10, 182] on icon "[Space] Draw" at bounding box center [13, 183] width 10 height 10
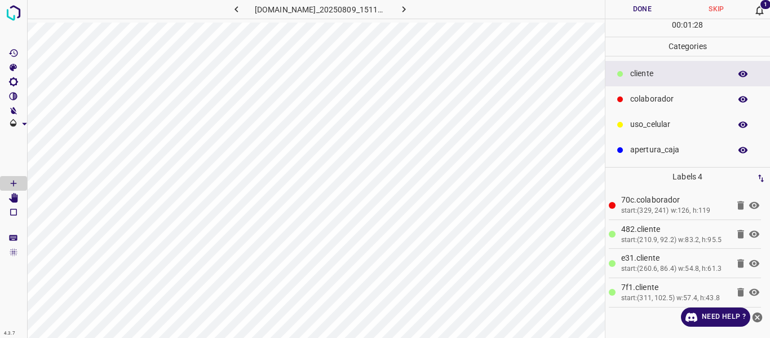
click at [629, 5] on button "Done" at bounding box center [643, 9] width 74 height 19
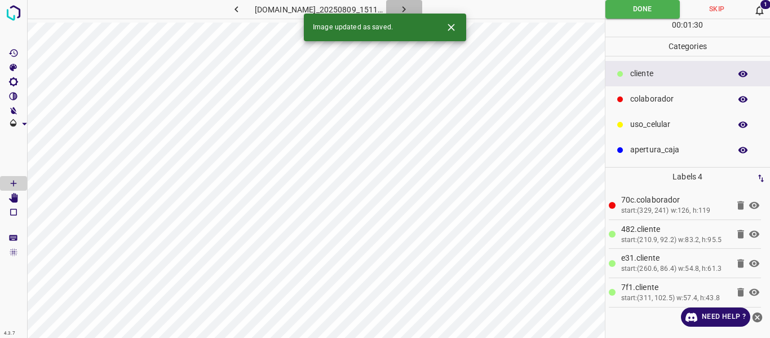
click at [410, 8] on icon "button" at bounding box center [404, 9] width 12 height 12
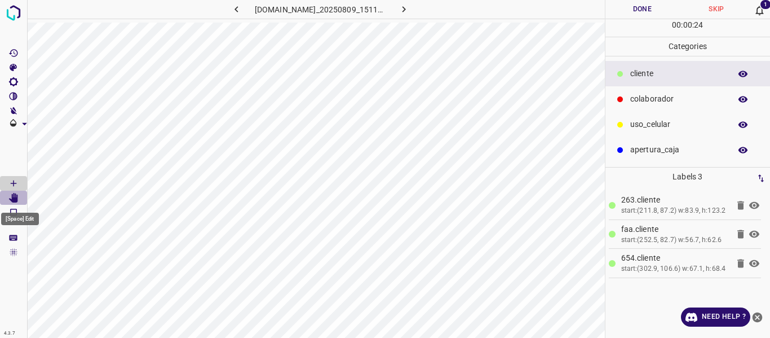
click at [12, 198] on icon "[Space] Edit" at bounding box center [13, 198] width 10 height 10
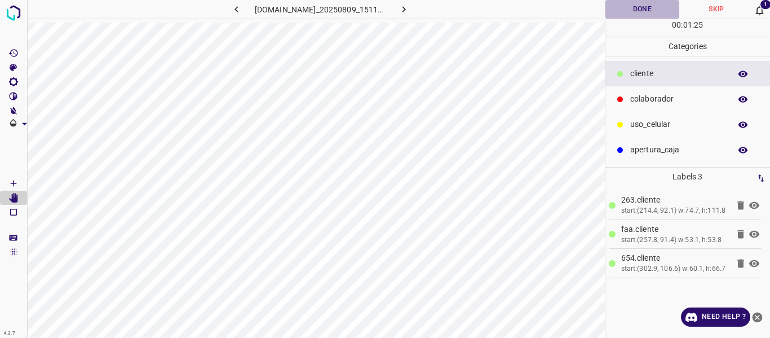
click at [640, 7] on button "Done" at bounding box center [643, 9] width 74 height 19
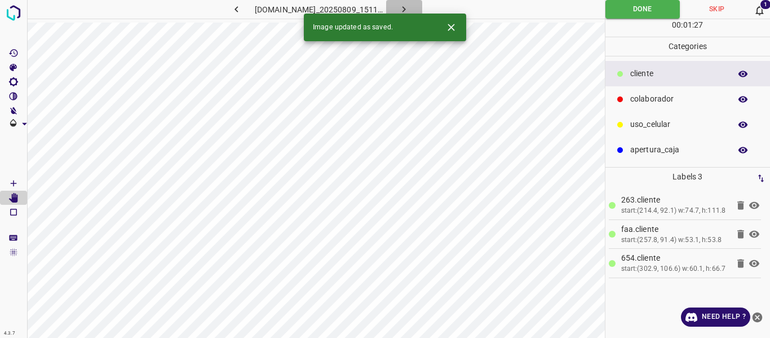
drag, startPoint x: 425, startPoint y: 1, endPoint x: 428, endPoint y: 7, distance: 6.6
click at [422, 1] on button "button" at bounding box center [404, 9] width 36 height 19
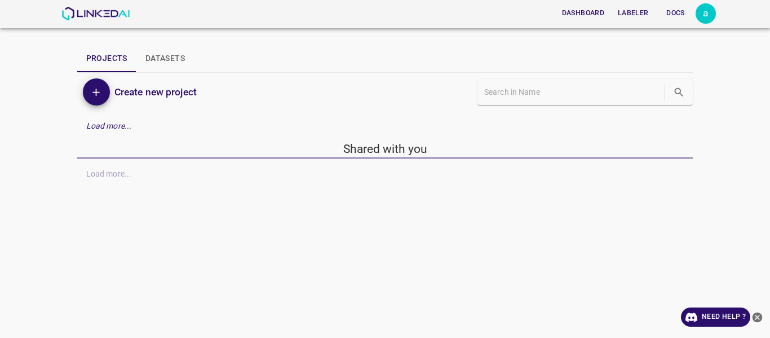
click at [632, 200] on div "Dashboard Labeler Docs a Projects Datasets Create new project Load more... Shar…" at bounding box center [385, 169] width 770 height 338
click at [628, 196] on div "Dashboard Labeler Docs a Projects Datasets Create new project Load more... Shar…" at bounding box center [385, 169] width 770 height 338
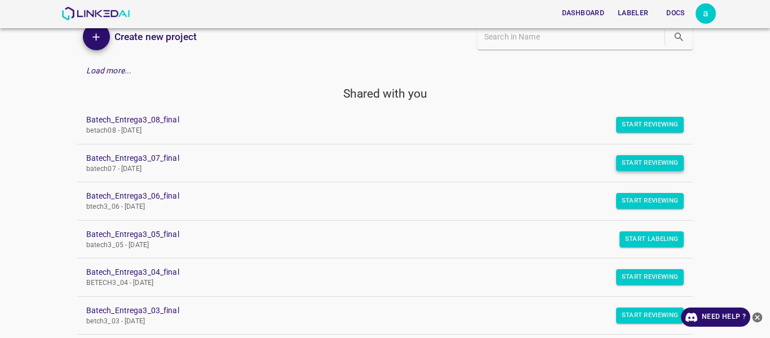
scroll to position [113, 0]
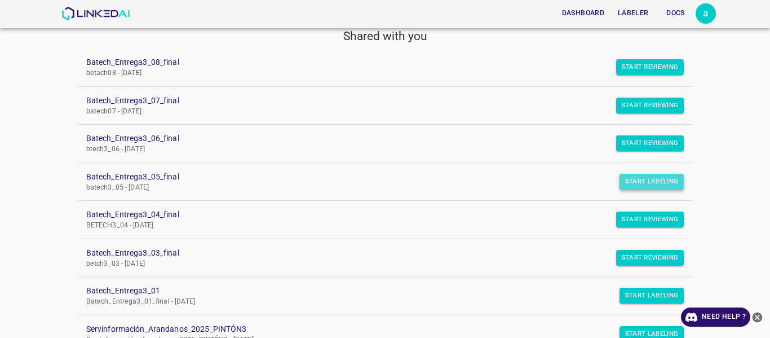
click at [638, 183] on button "Start Labeling" at bounding box center [652, 182] width 65 height 16
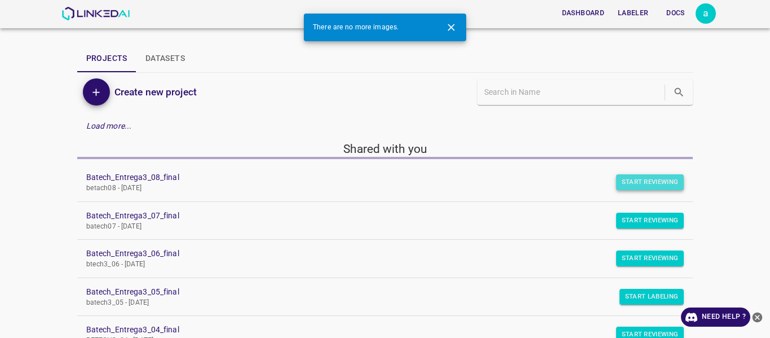
click at [653, 184] on button "Start Reviewing" at bounding box center [650, 182] width 68 height 16
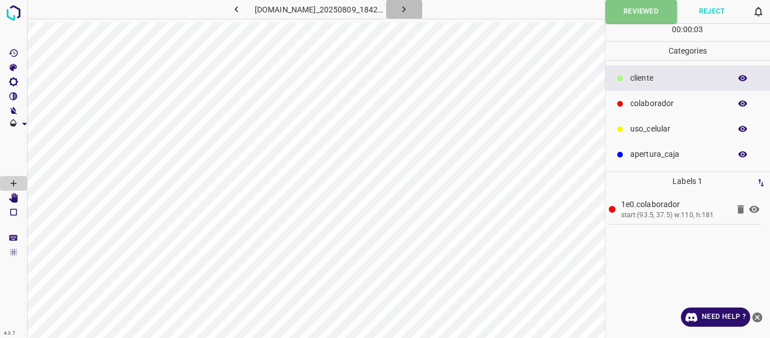
click at [410, 9] on icon "button" at bounding box center [404, 9] width 12 height 12
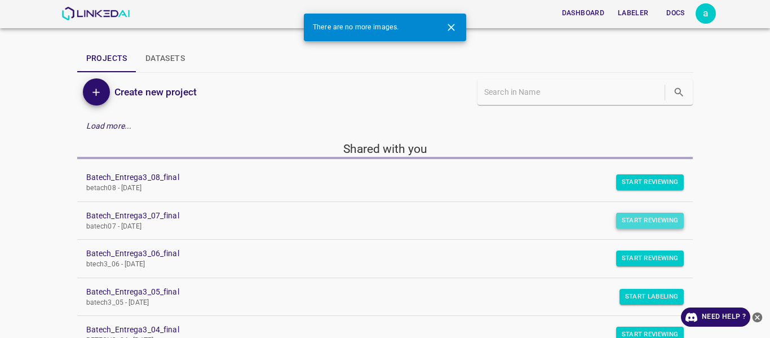
click at [636, 226] on button "Start Reviewing" at bounding box center [650, 221] width 68 height 16
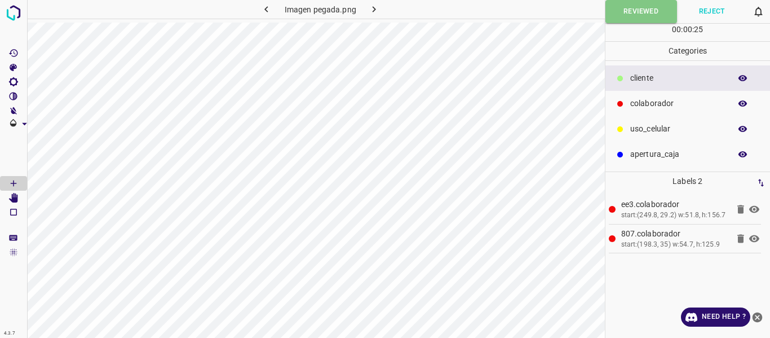
click at [372, 6] on icon "button" at bounding box center [374, 9] width 12 height 12
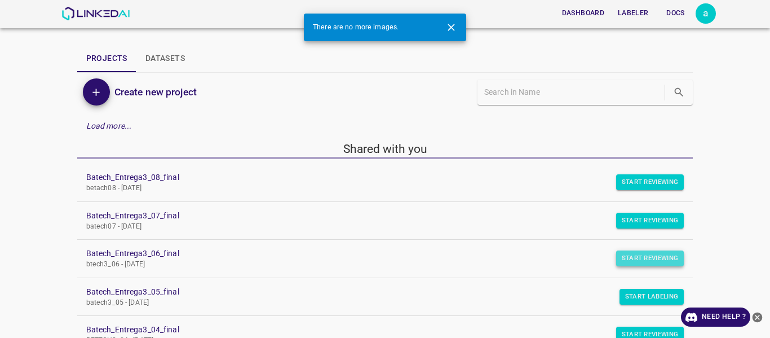
click at [632, 258] on button "Start Reviewing" at bounding box center [650, 258] width 68 height 16
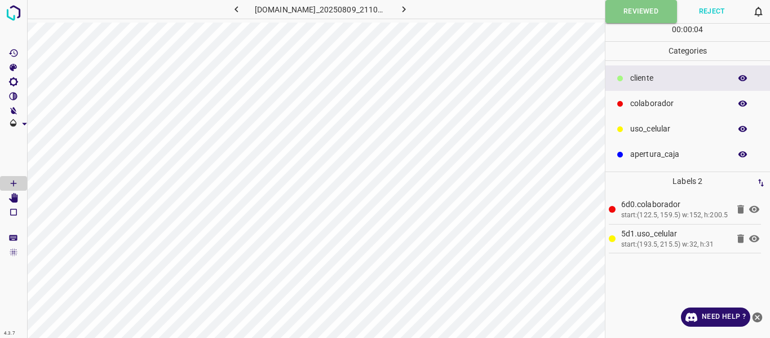
click at [410, 7] on icon "button" at bounding box center [404, 9] width 12 height 12
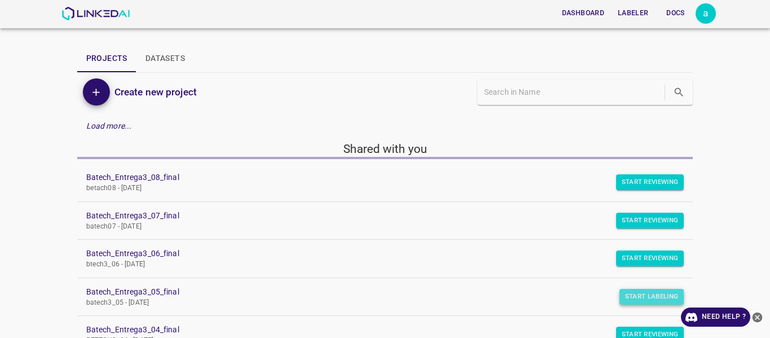
click at [648, 295] on button "Start Labeling" at bounding box center [652, 297] width 65 height 16
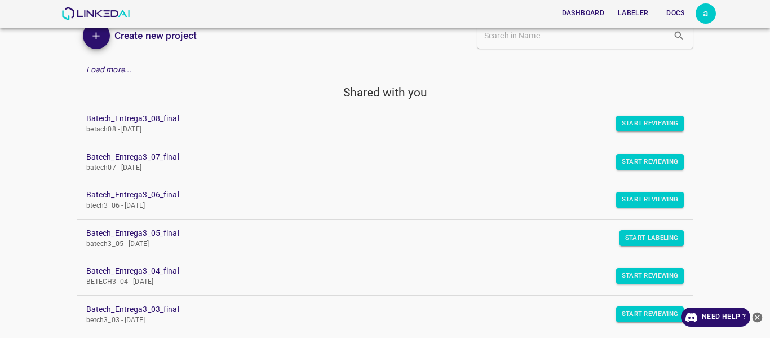
scroll to position [113, 0]
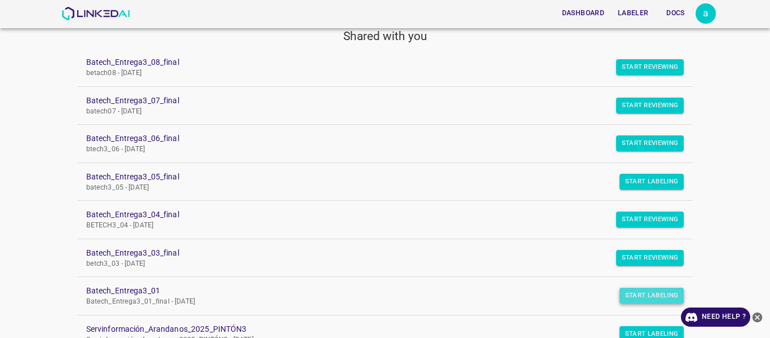
click at [643, 293] on button "Start Labeling" at bounding box center [652, 296] width 65 height 16
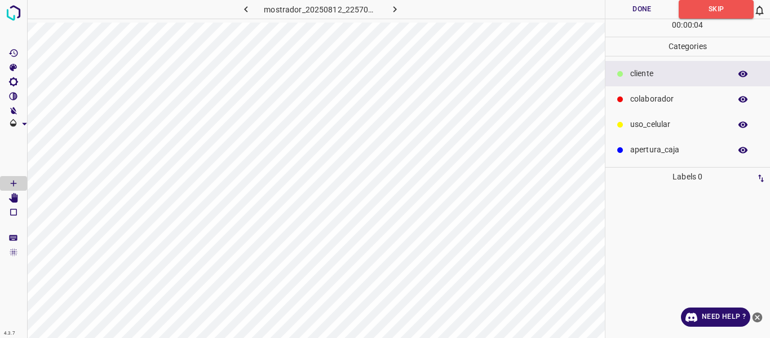
click at [395, 11] on icon "button" at bounding box center [395, 9] width 12 height 12
click at [396, 11] on icon "button" at bounding box center [395, 9] width 12 height 12
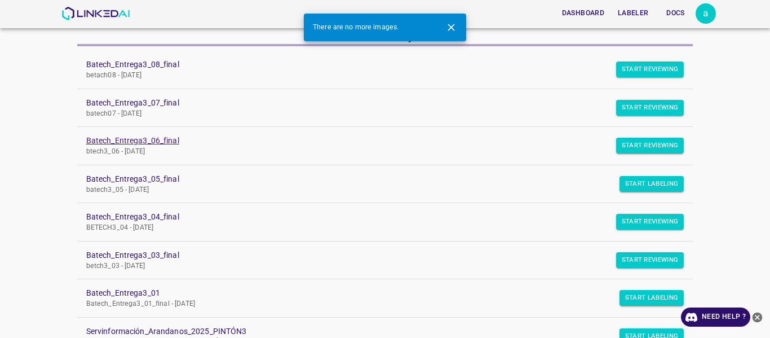
scroll to position [56, 0]
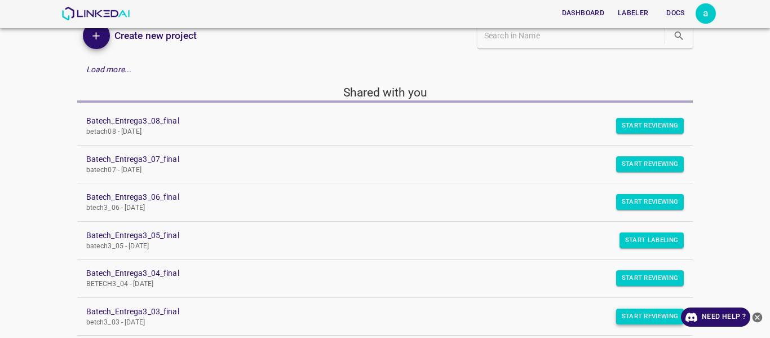
click at [639, 313] on button "Start Reviewing" at bounding box center [650, 316] width 68 height 16
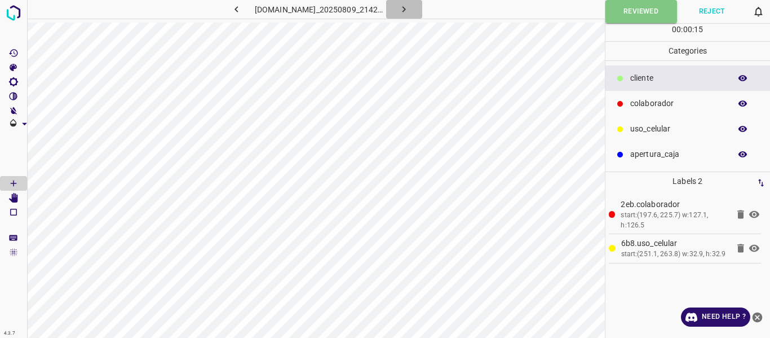
click at [410, 14] on icon "button" at bounding box center [404, 9] width 12 height 12
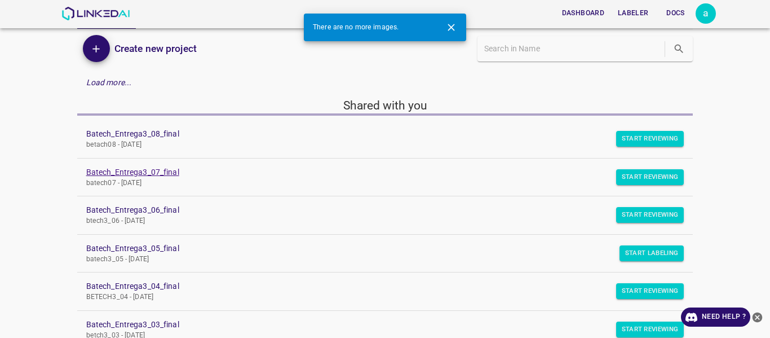
scroll to position [56, 0]
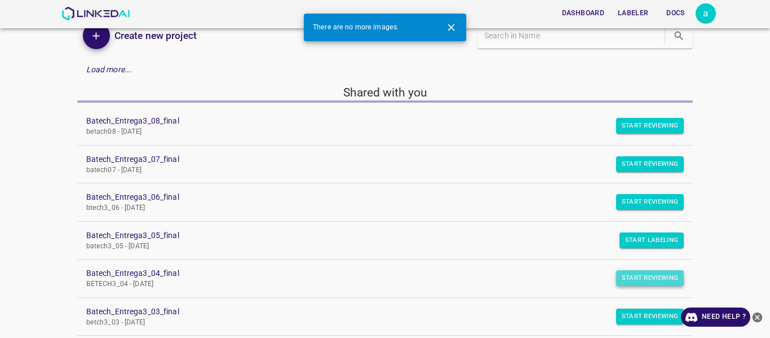
click at [625, 281] on button "Start Reviewing" at bounding box center [650, 278] width 68 height 16
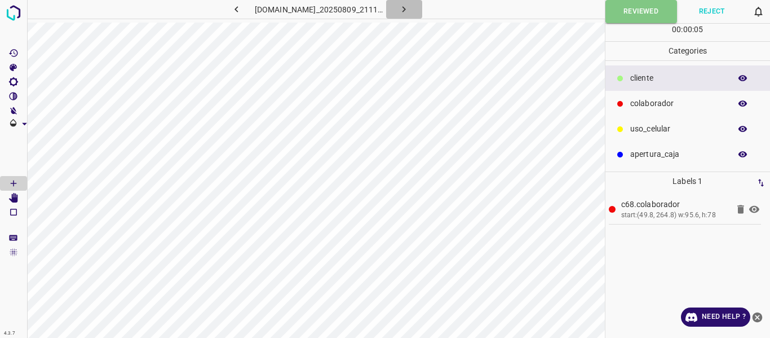
click at [410, 12] on icon "button" at bounding box center [404, 9] width 12 height 12
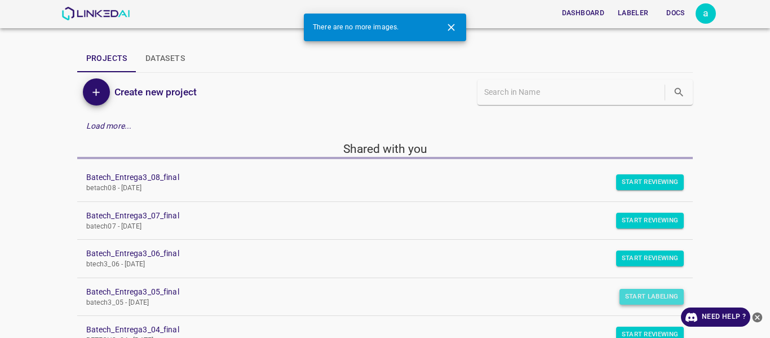
click at [642, 292] on button "Start Labeling" at bounding box center [652, 297] width 65 height 16
click at [649, 258] on button "Start Reviewing" at bounding box center [650, 258] width 68 height 16
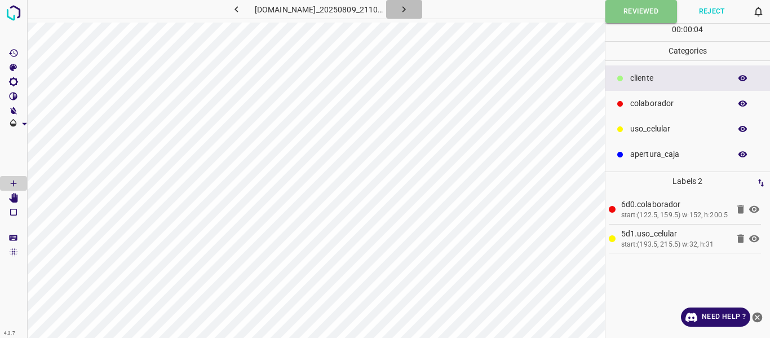
click at [406, 11] on icon "button" at bounding box center [404, 9] width 3 height 6
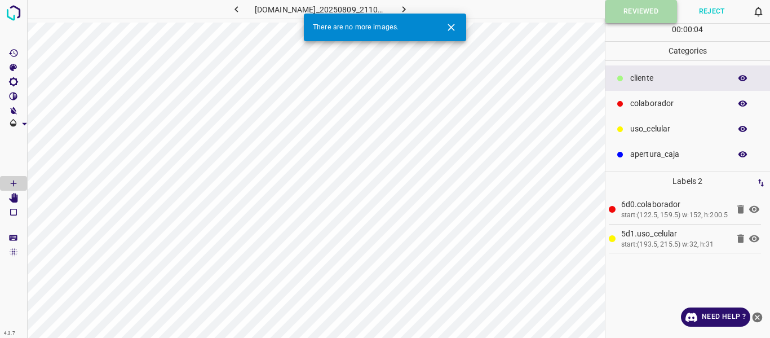
click at [626, 12] on button "Reviewed" at bounding box center [642, 11] width 72 height 23
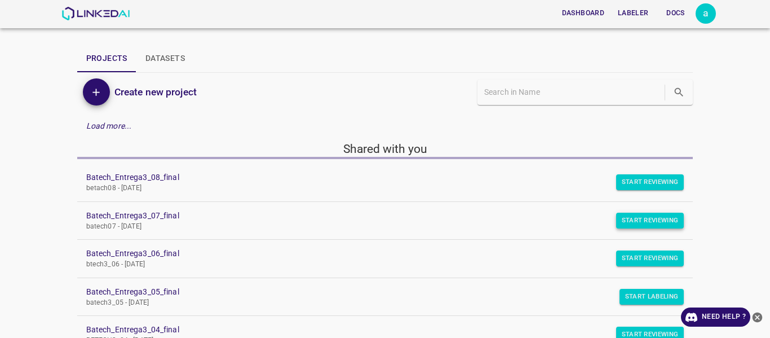
click at [639, 219] on button "Start Reviewing" at bounding box center [650, 221] width 68 height 16
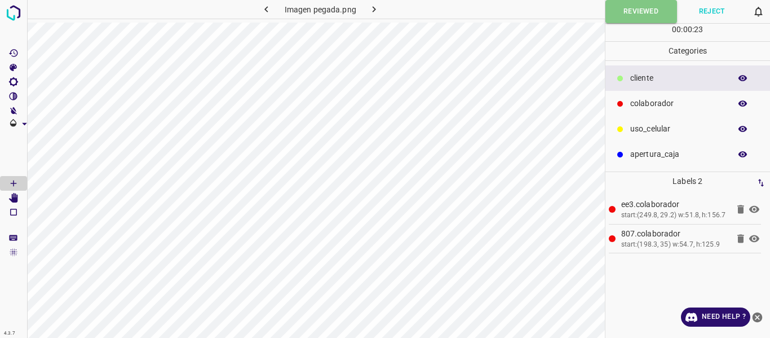
click at [372, 8] on icon "button" at bounding box center [374, 9] width 12 height 12
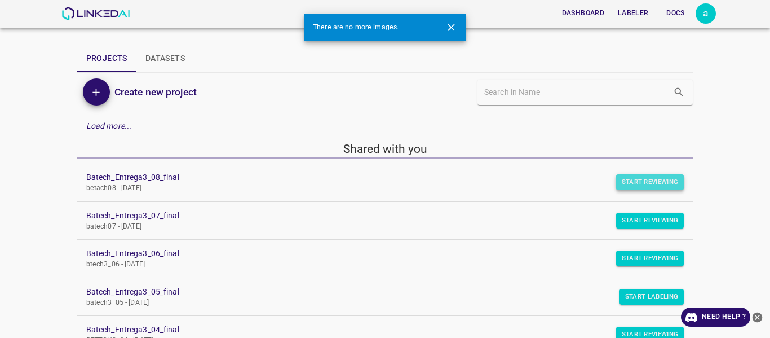
click at [627, 181] on button "Start Reviewing" at bounding box center [650, 182] width 68 height 16
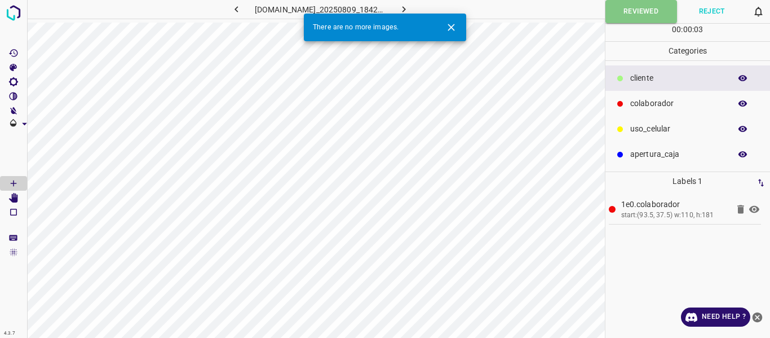
click at [405, 8] on icon "button" at bounding box center [404, 9] width 12 height 12
